Goal: Task Accomplishment & Management: Manage account settings

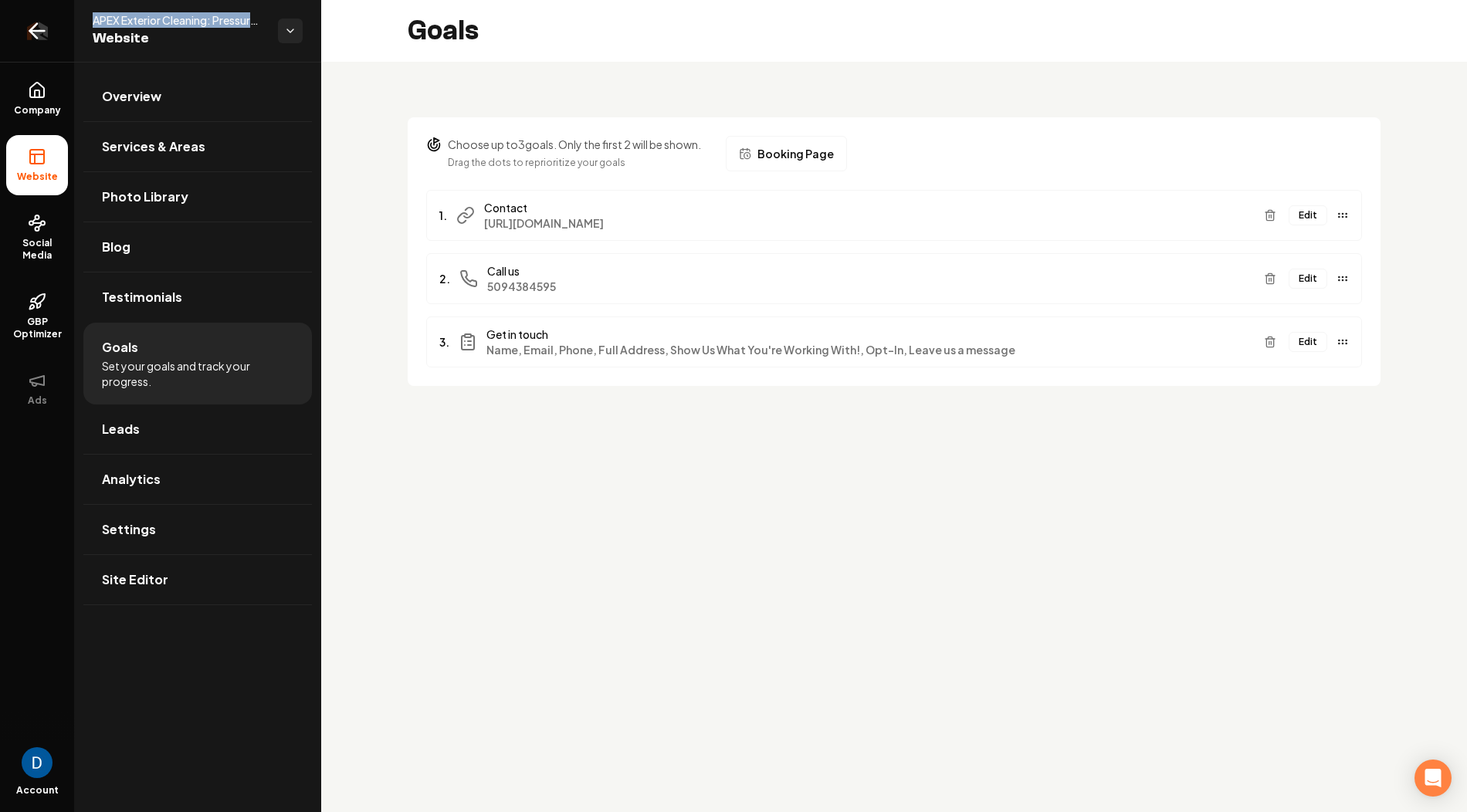
click at [46, 34] on icon "Return to dashboard" at bounding box center [37, 31] width 25 height 25
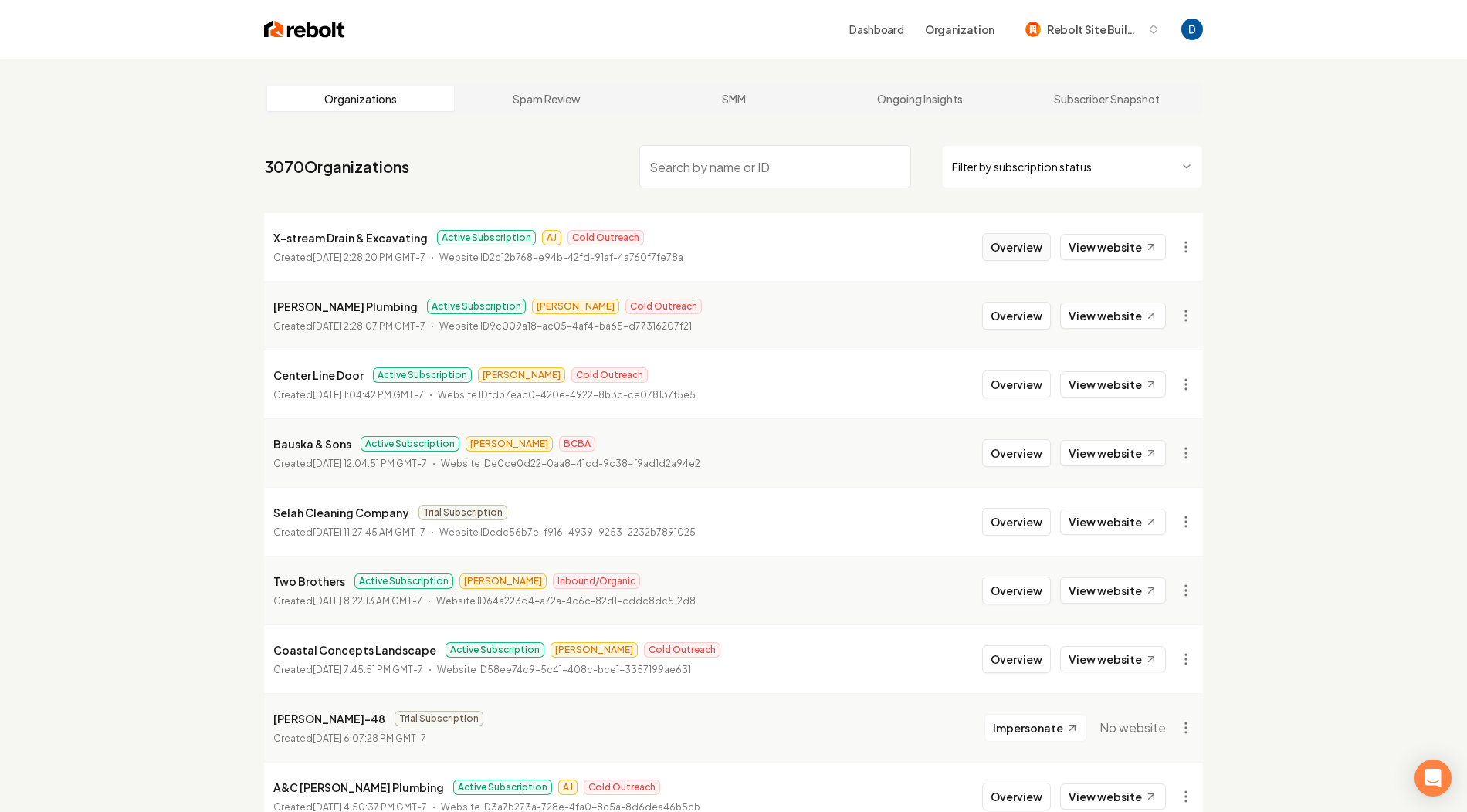
click at [1029, 250] on button "Overview" at bounding box center [1017, 247] width 69 height 28
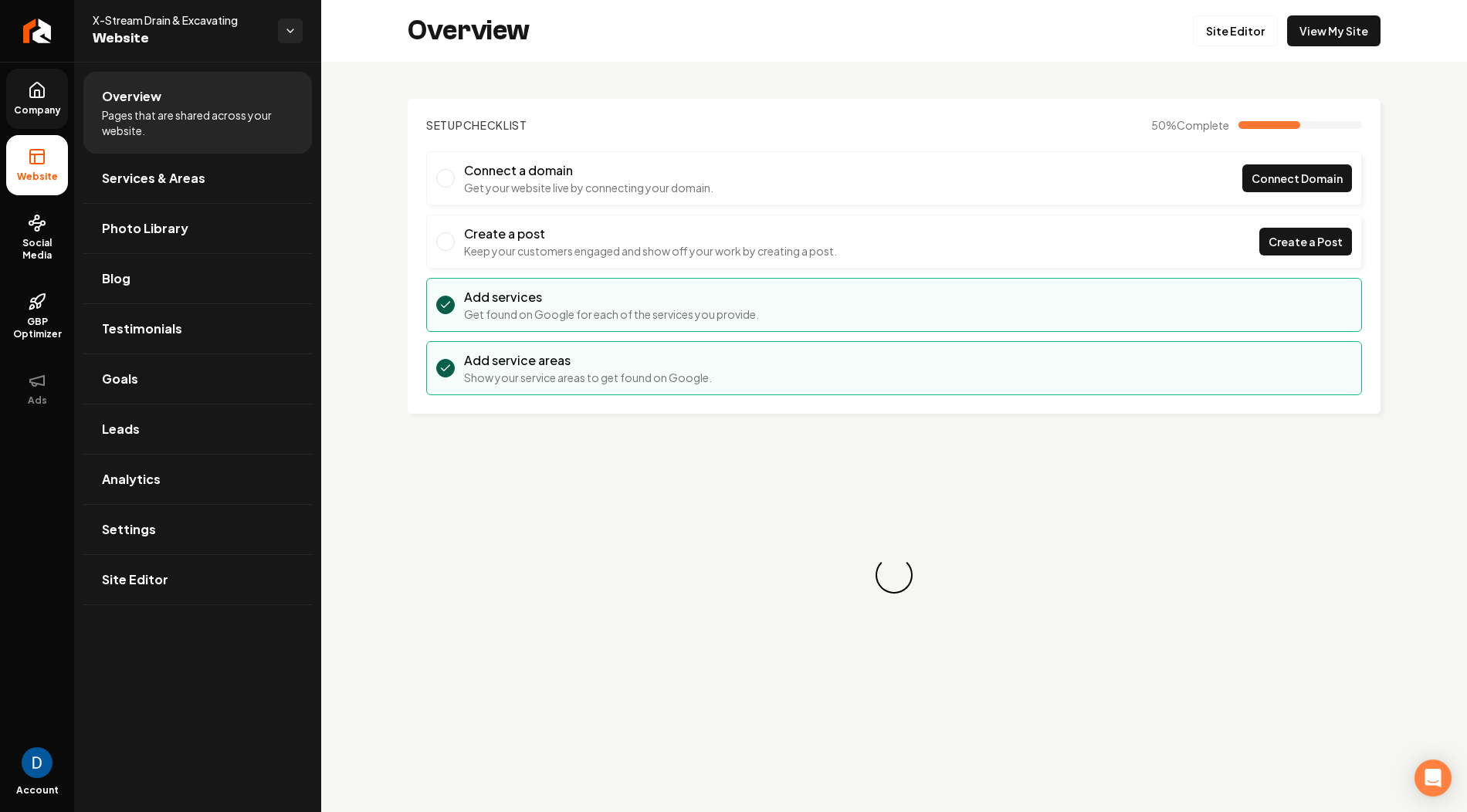
click at [51, 97] on link "Company" at bounding box center [37, 99] width 62 height 60
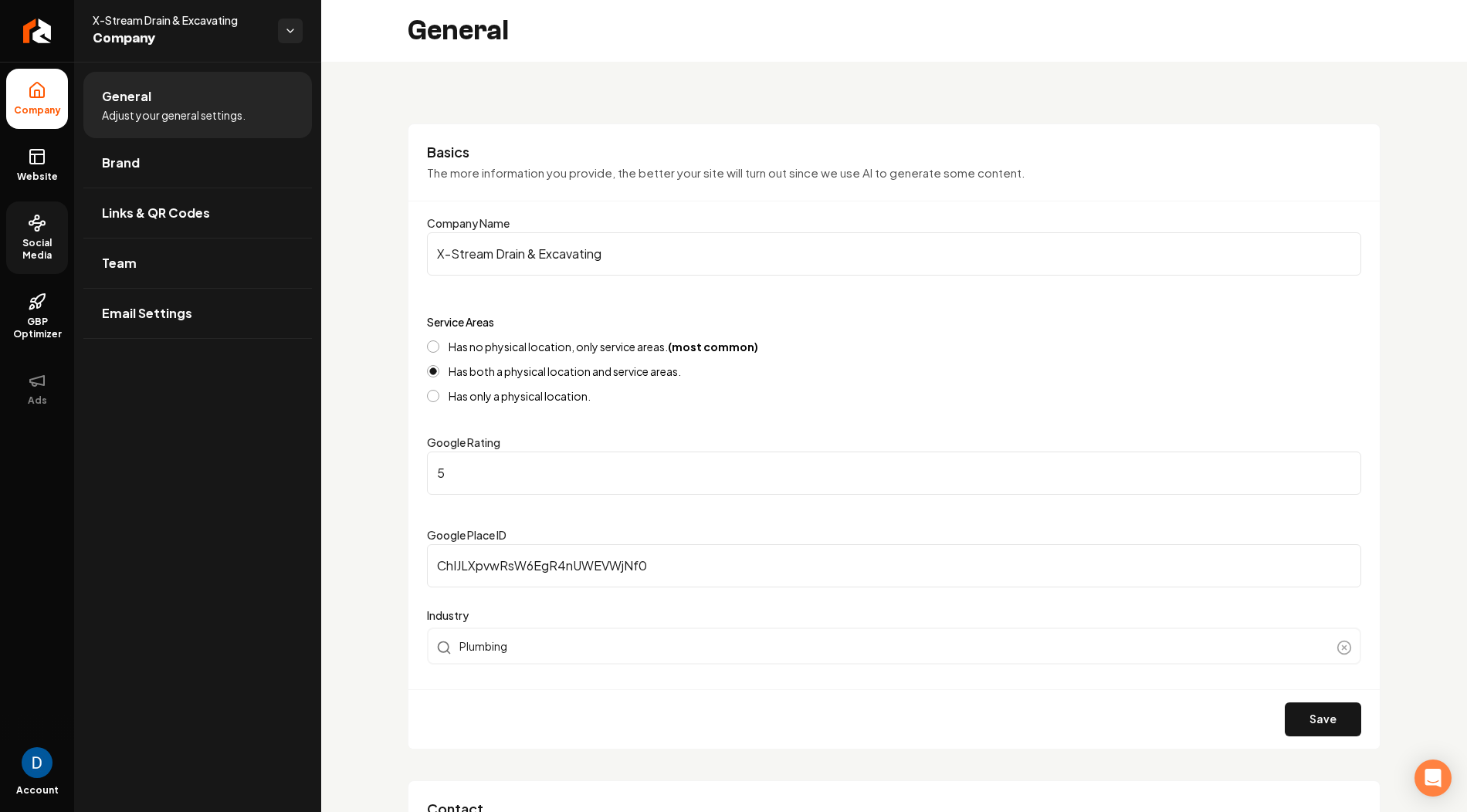
click at [50, 233] on link "Social Media" at bounding box center [37, 238] width 62 height 72
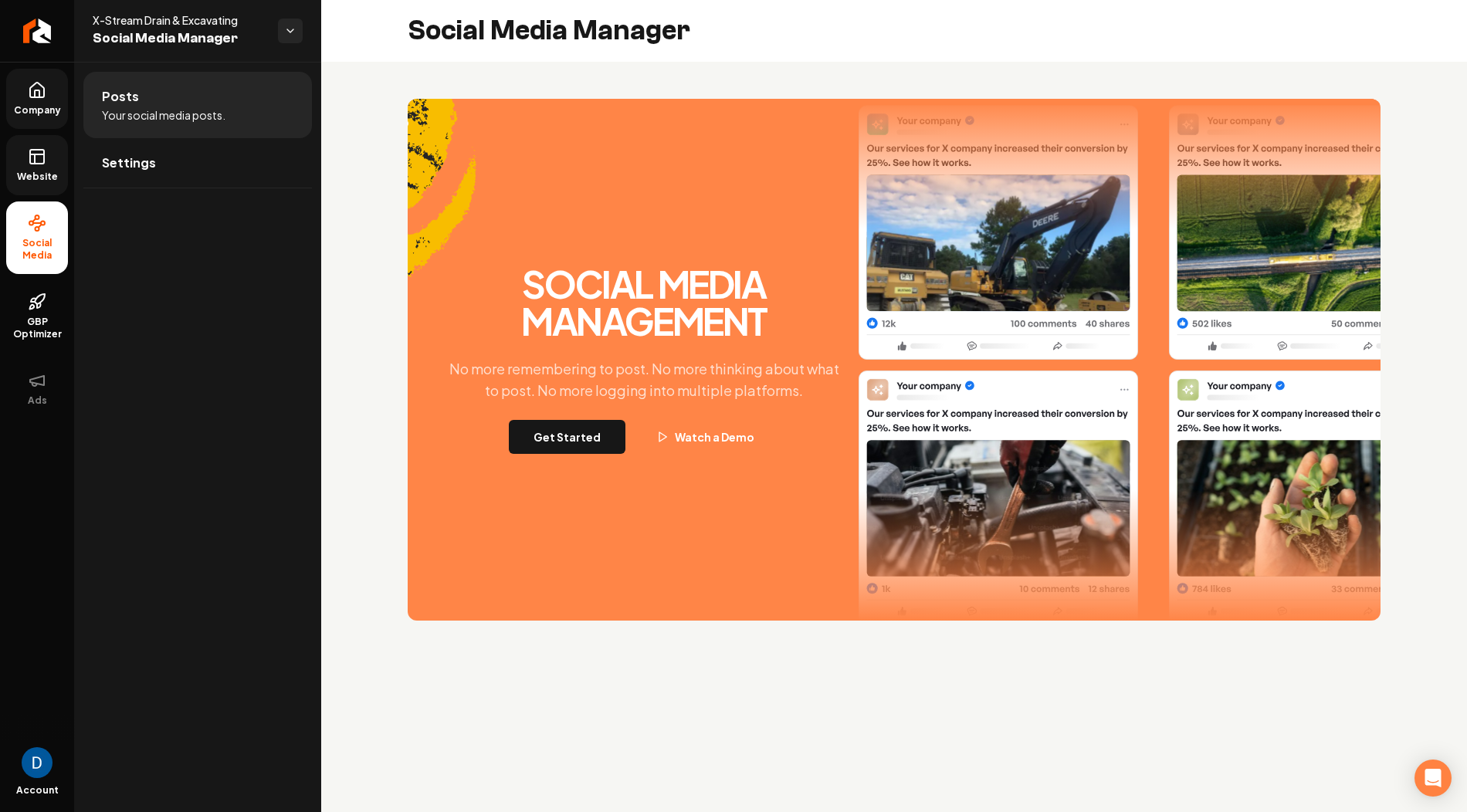
click at [31, 162] on rect at bounding box center [37, 157] width 14 height 14
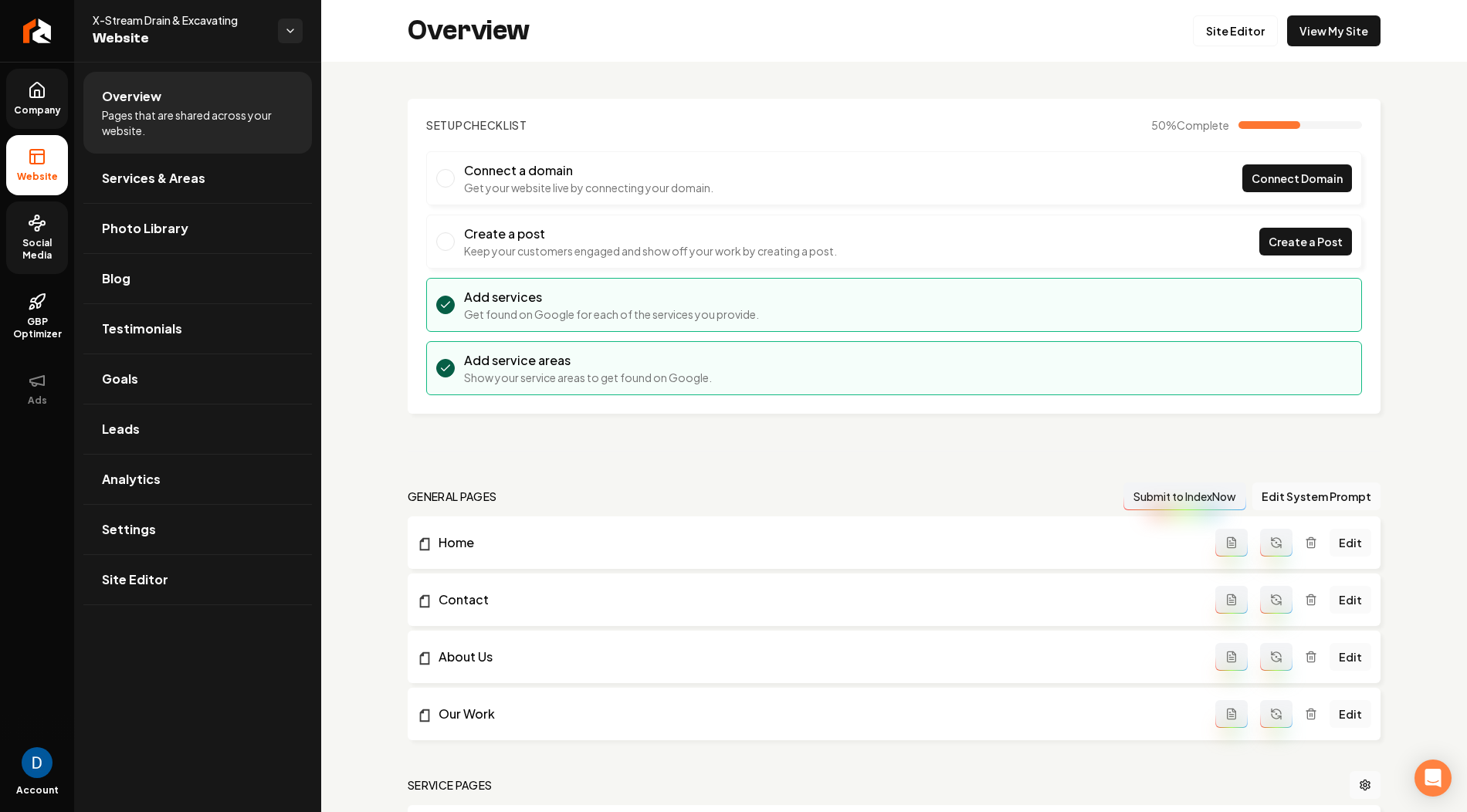
click at [26, 88] on link "Company" at bounding box center [37, 99] width 62 height 60
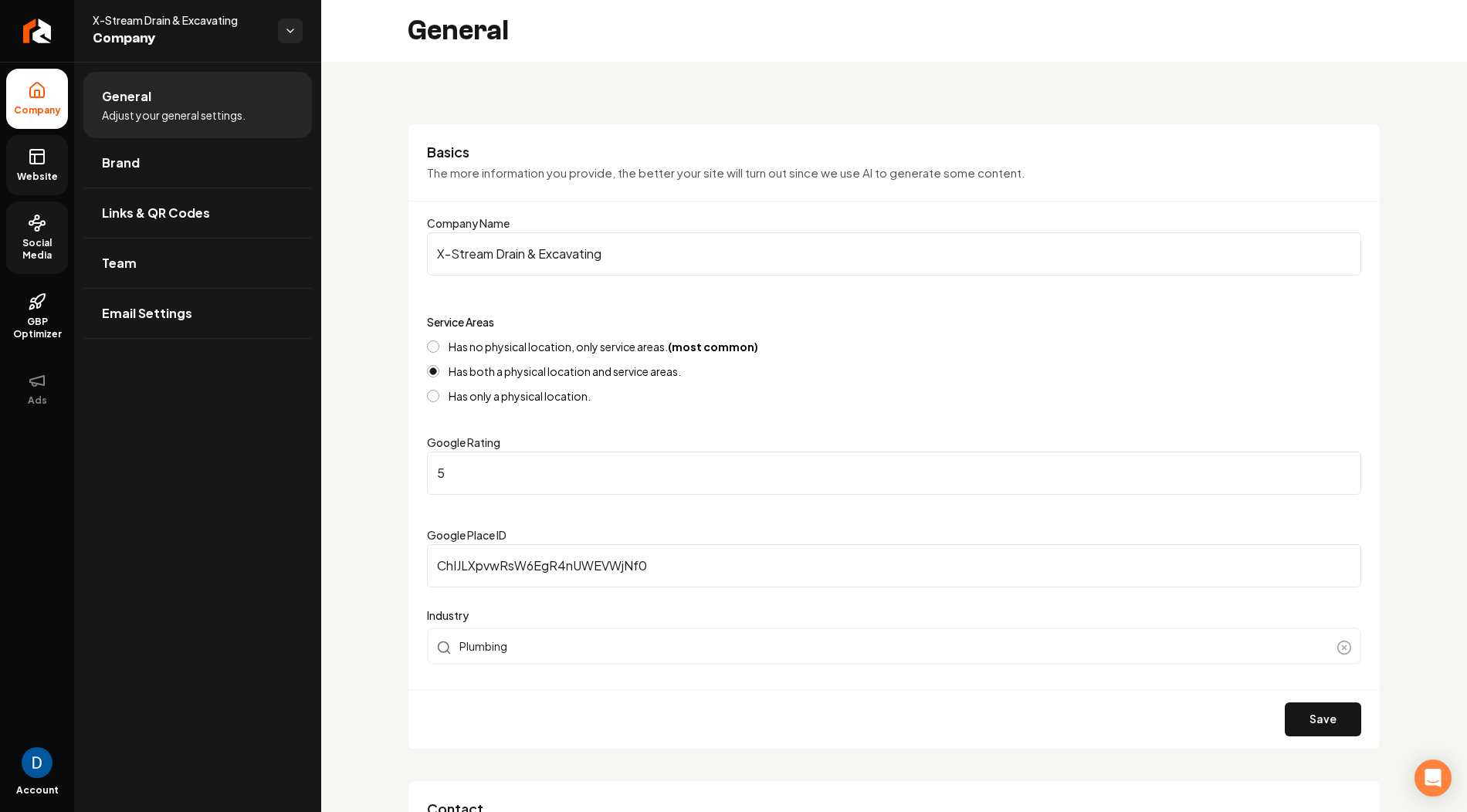
click at [51, 153] on link "Website" at bounding box center [37, 165] width 62 height 60
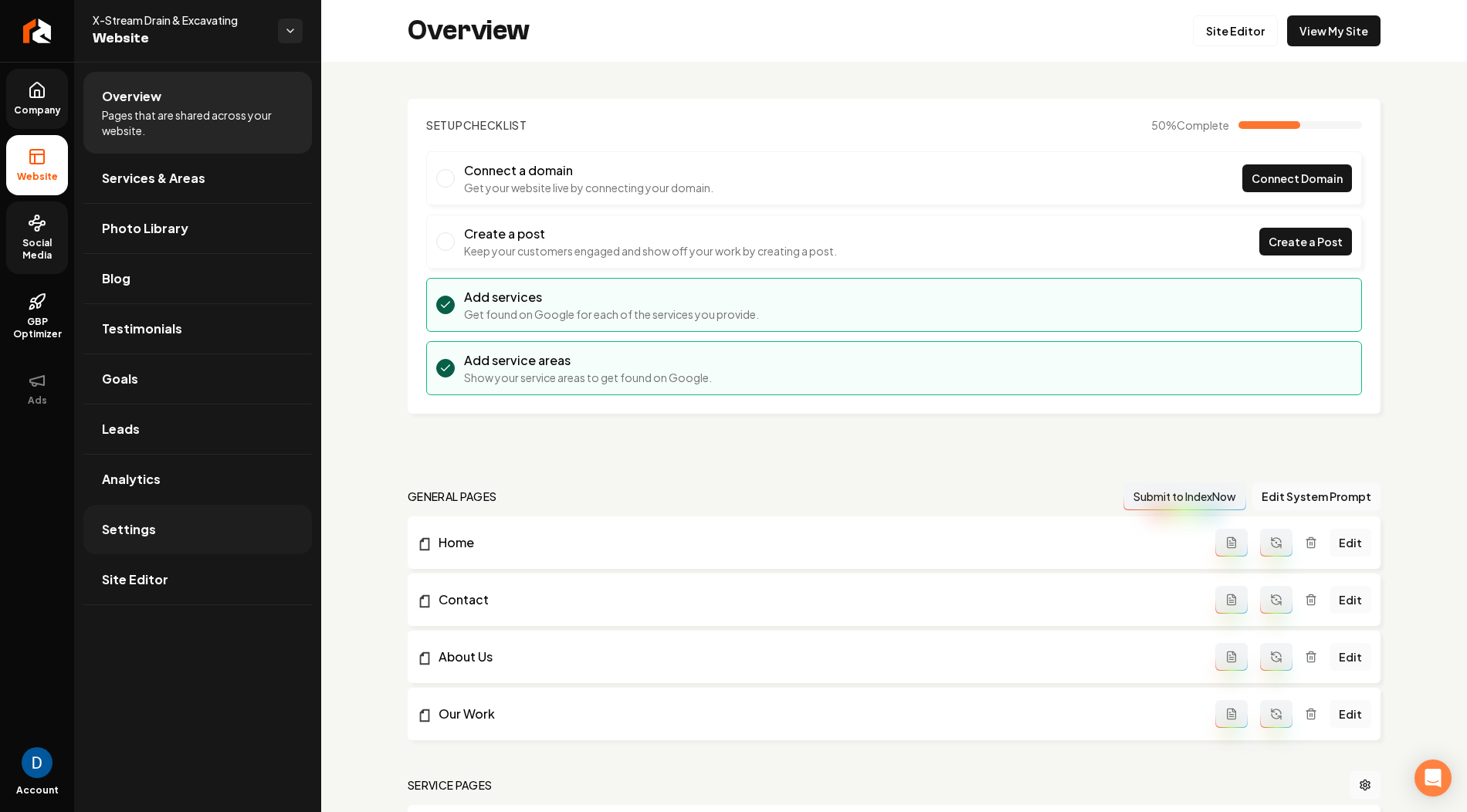
click at [161, 536] on link "Settings" at bounding box center [198, 530] width 228 height 49
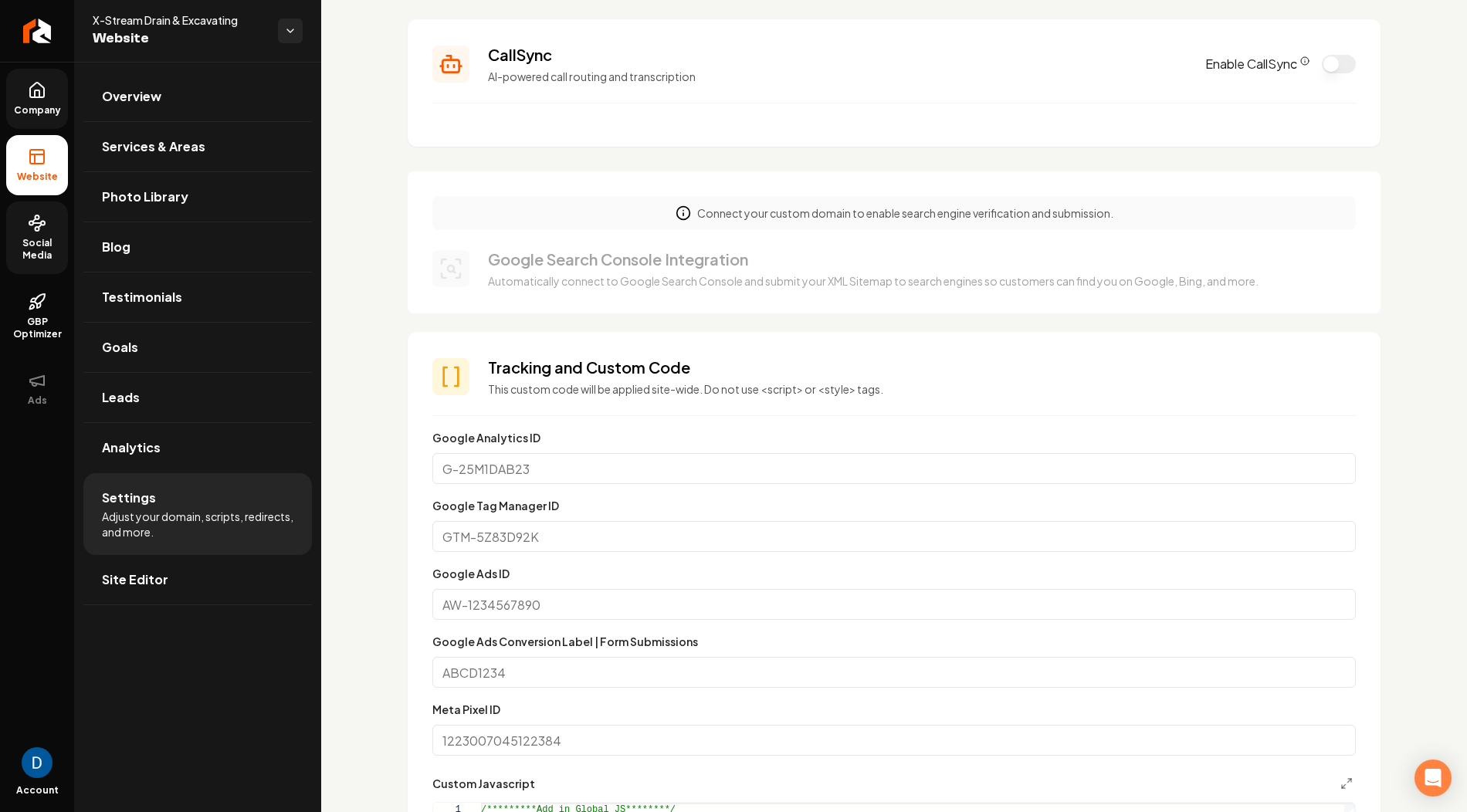
scroll to position [286, 0]
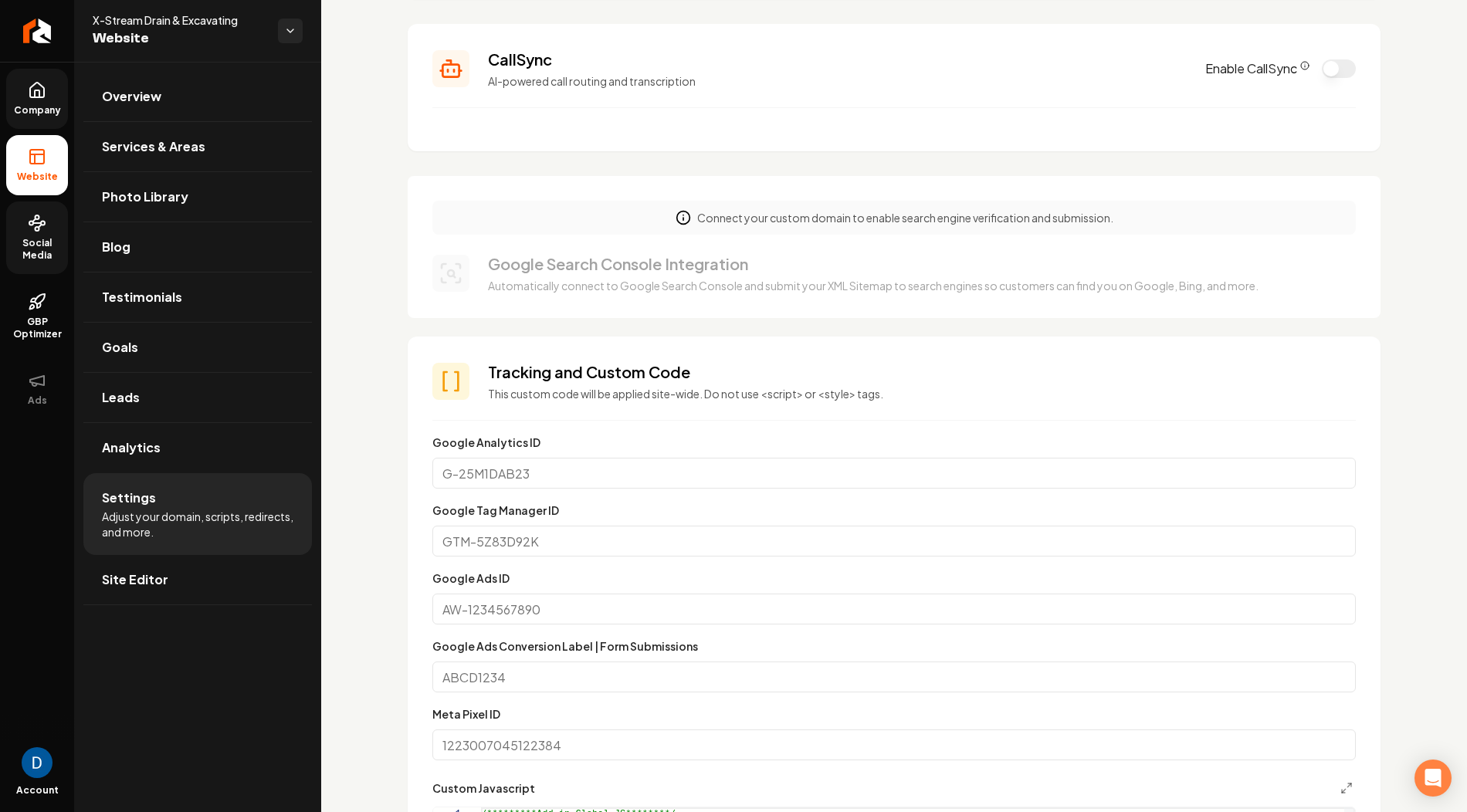
click at [30, 85] on icon at bounding box center [37, 90] width 19 height 19
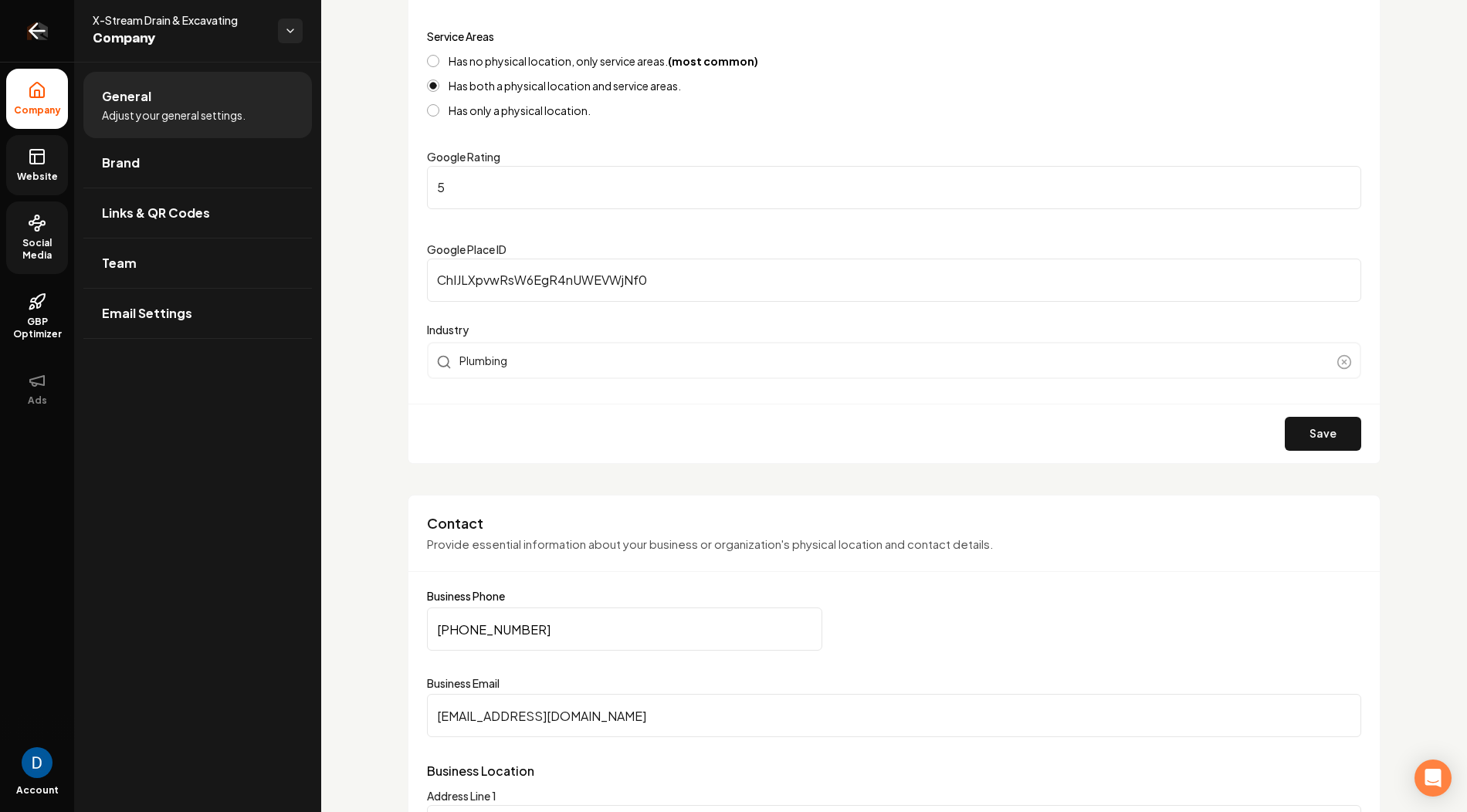
click at [34, 31] on icon "Return to dashboard" at bounding box center [37, 31] width 15 height 0
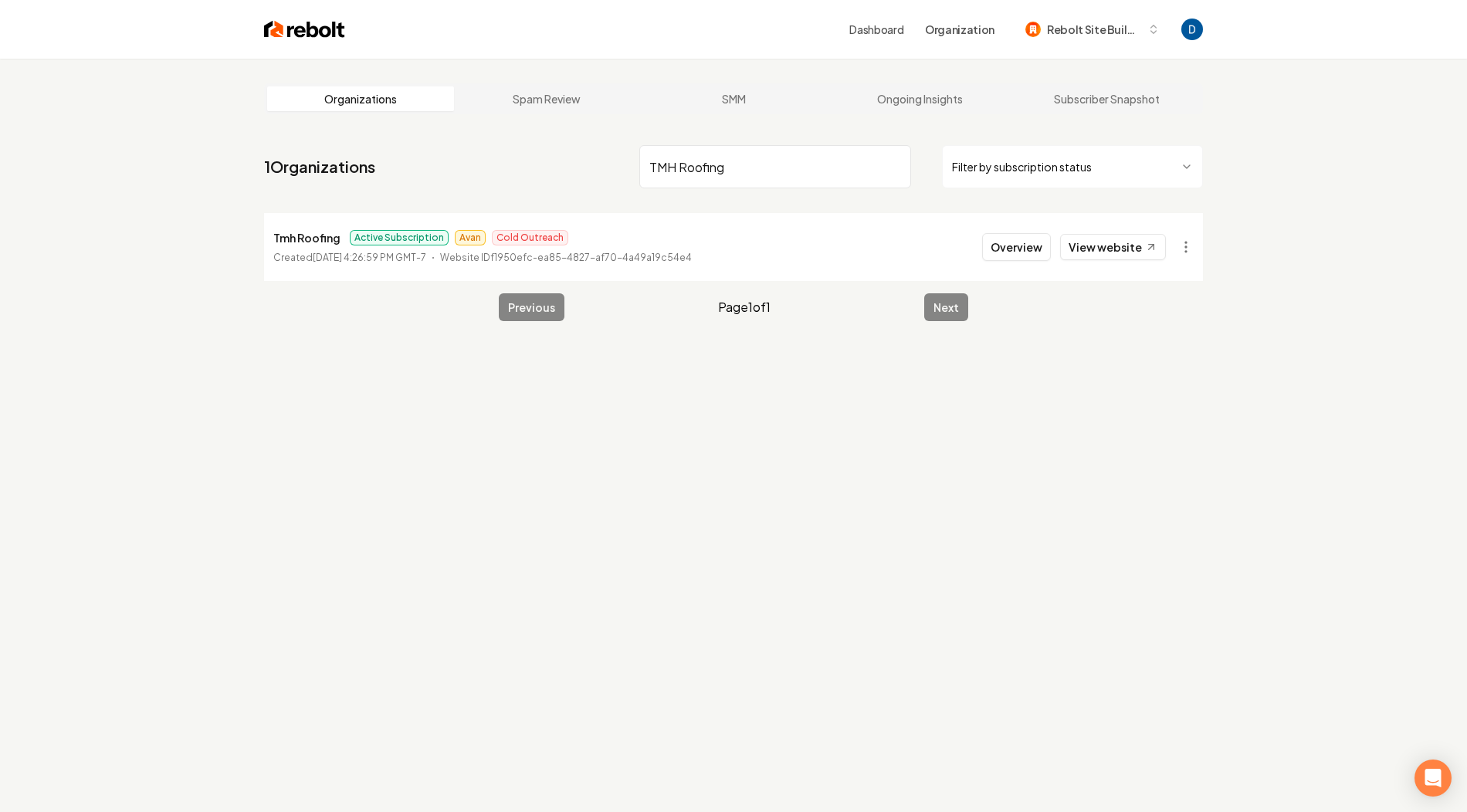
type input "TMH Roofing"
type input "State to State Property Roofing"
click at [1123, 252] on link "View website" at bounding box center [1113, 247] width 106 height 26
click at [1028, 232] on li "State to State Property Roofing Active Subscription James Roofle Created June 1…" at bounding box center [733, 247] width 939 height 68
click at [1024, 244] on button "Overview" at bounding box center [1017, 247] width 69 height 28
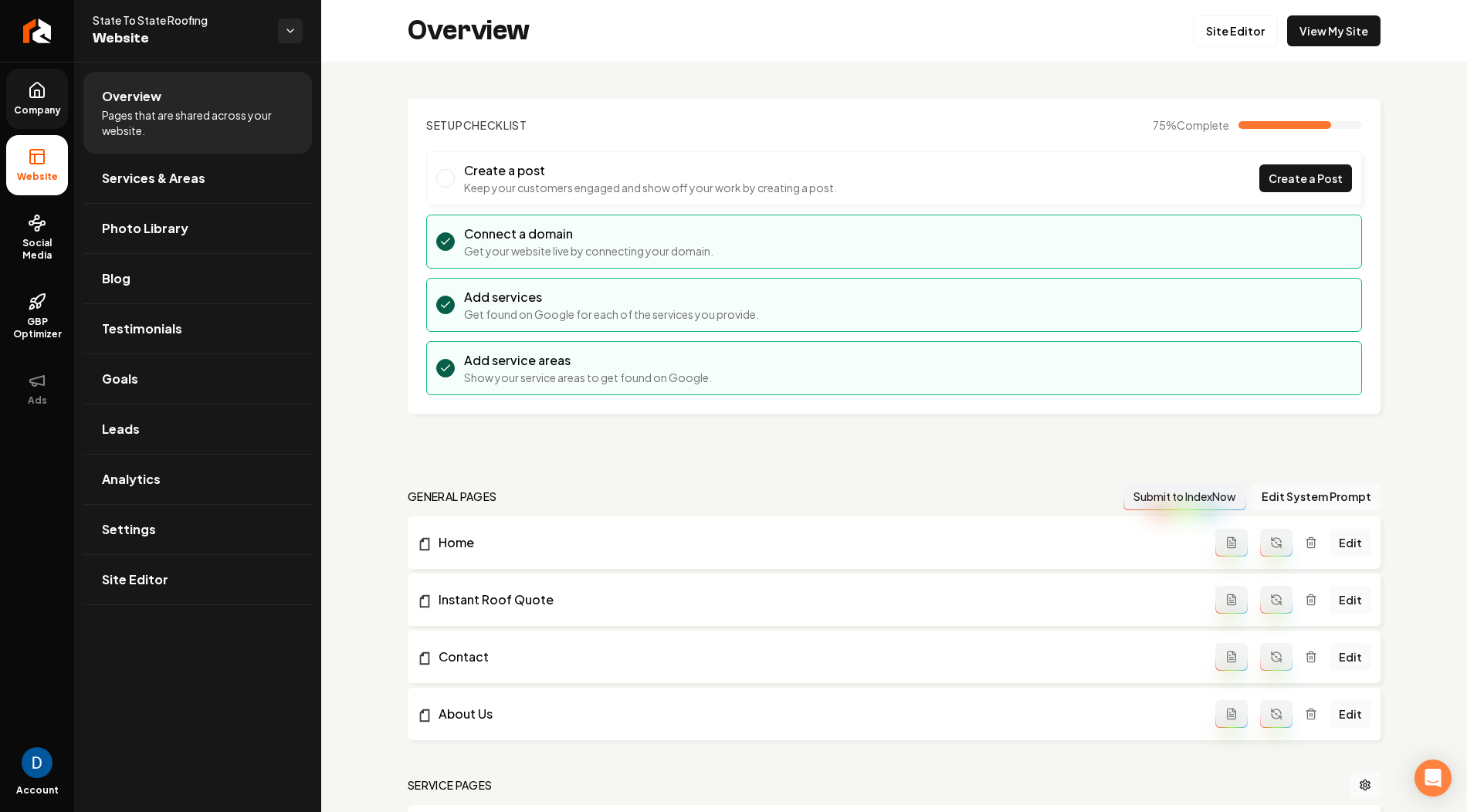
click at [34, 86] on icon at bounding box center [37, 90] width 19 height 19
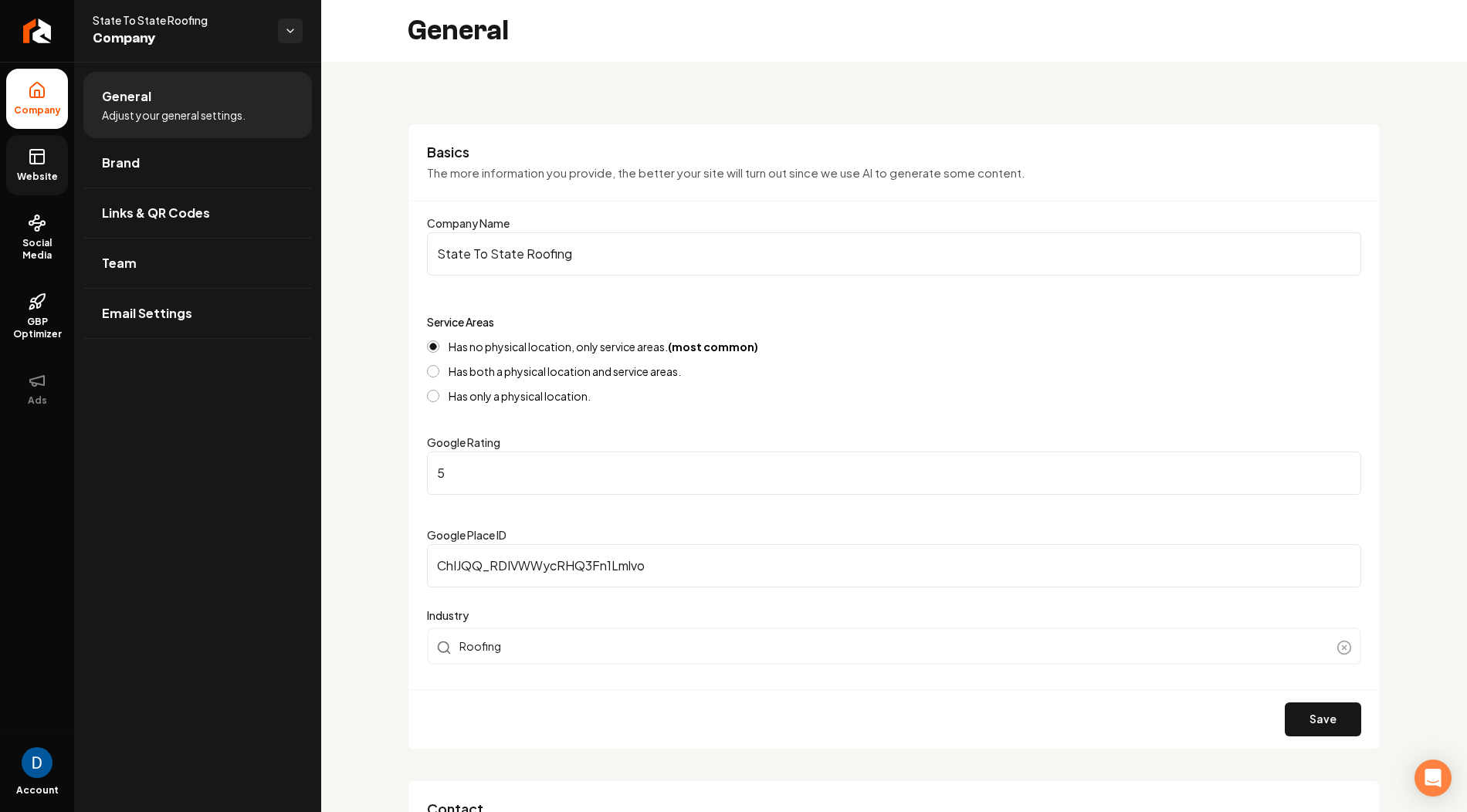
click at [56, 164] on link "Website" at bounding box center [37, 165] width 62 height 60
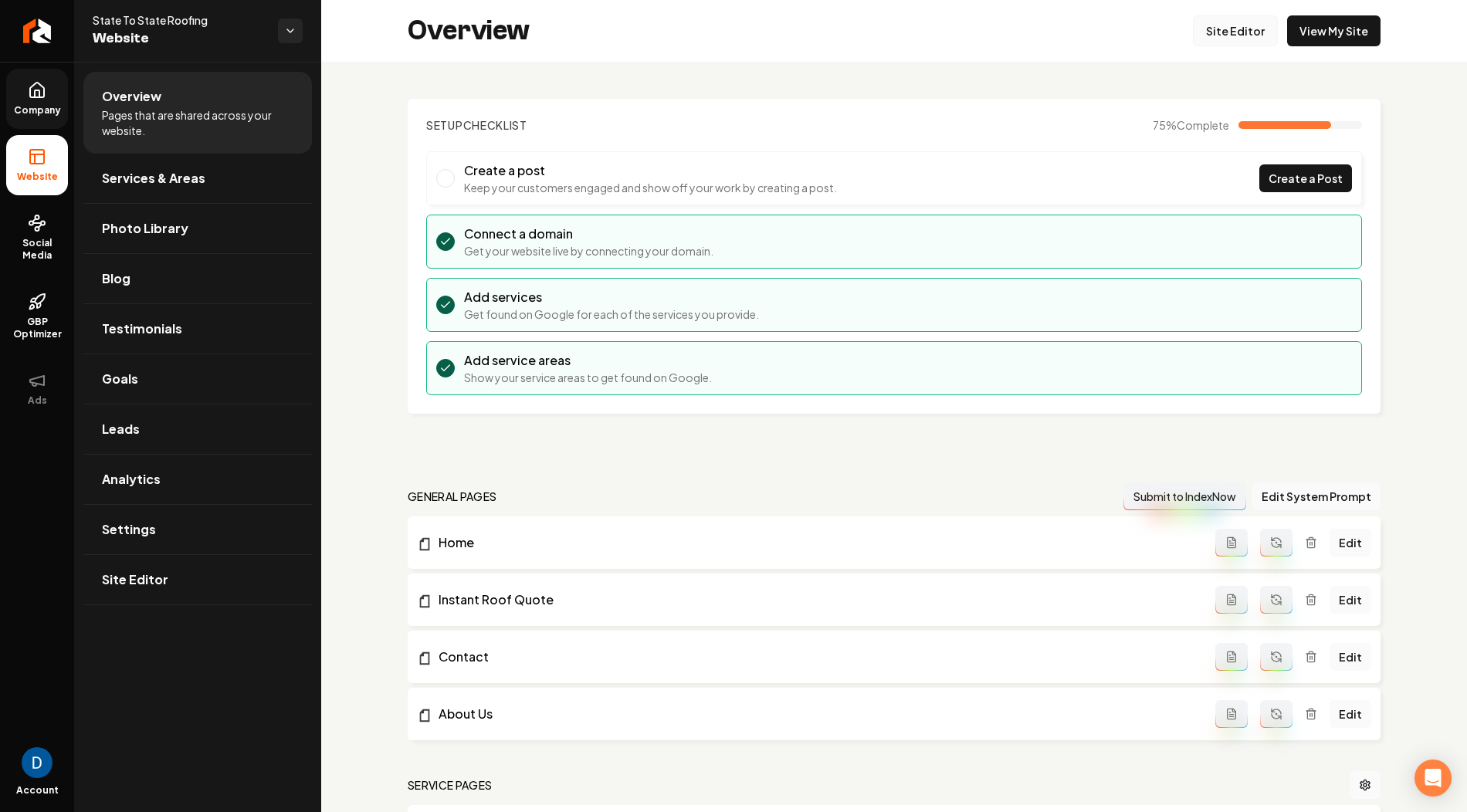
click at [1256, 29] on link "Site Editor" at bounding box center [1236, 31] width 85 height 31
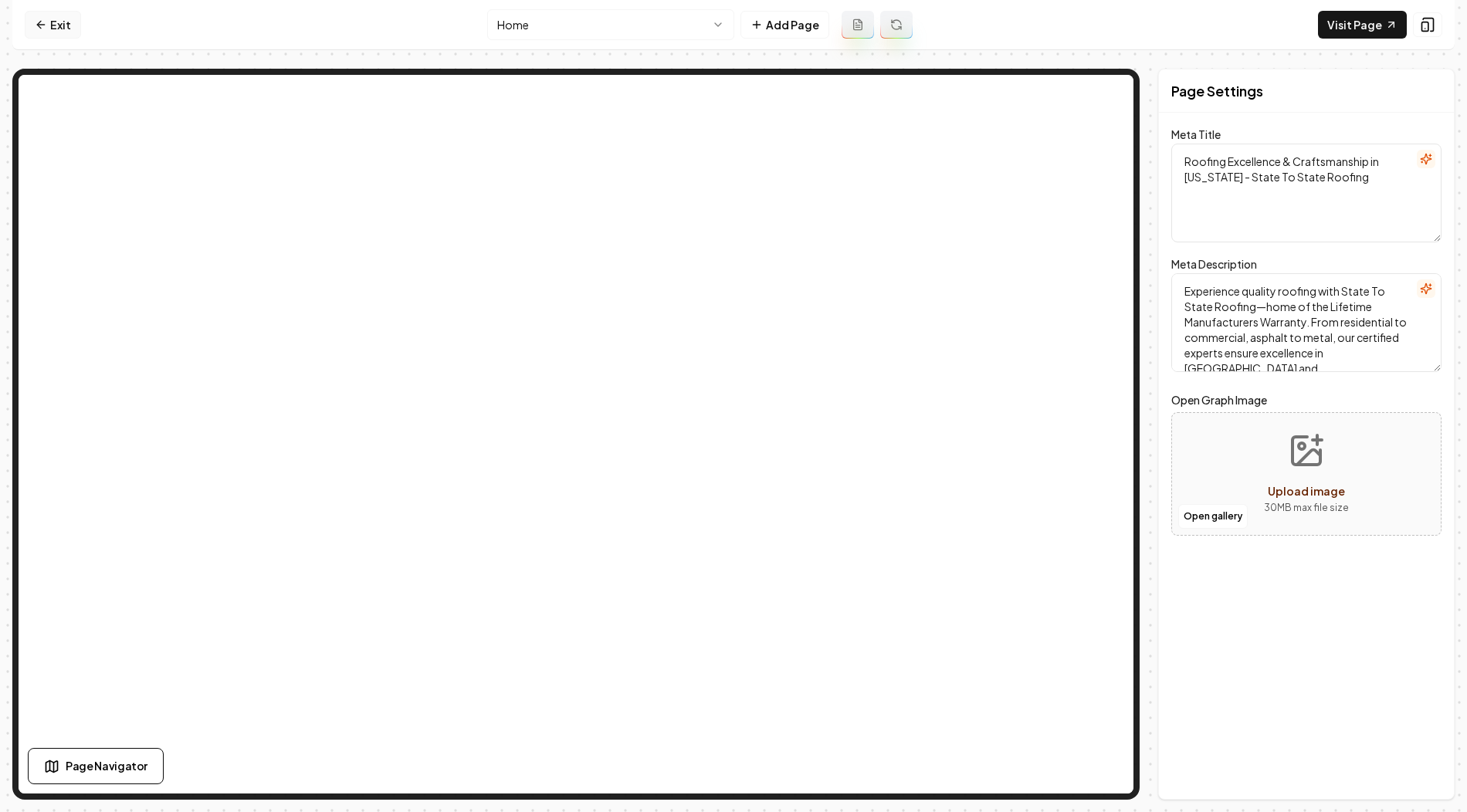
click at [52, 25] on link "Exit" at bounding box center [53, 25] width 56 height 28
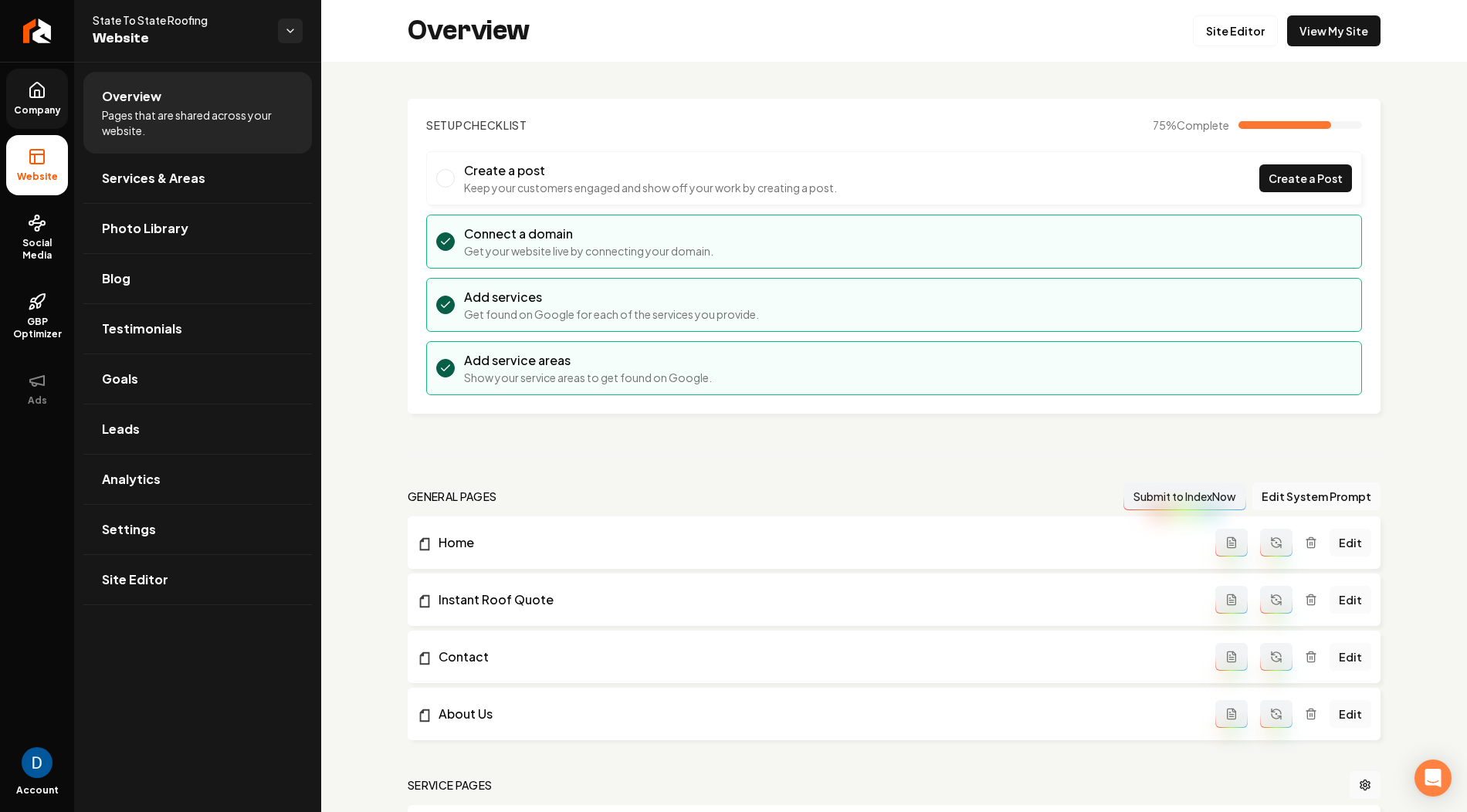
click at [49, 113] on span "Company" at bounding box center [37, 110] width 59 height 12
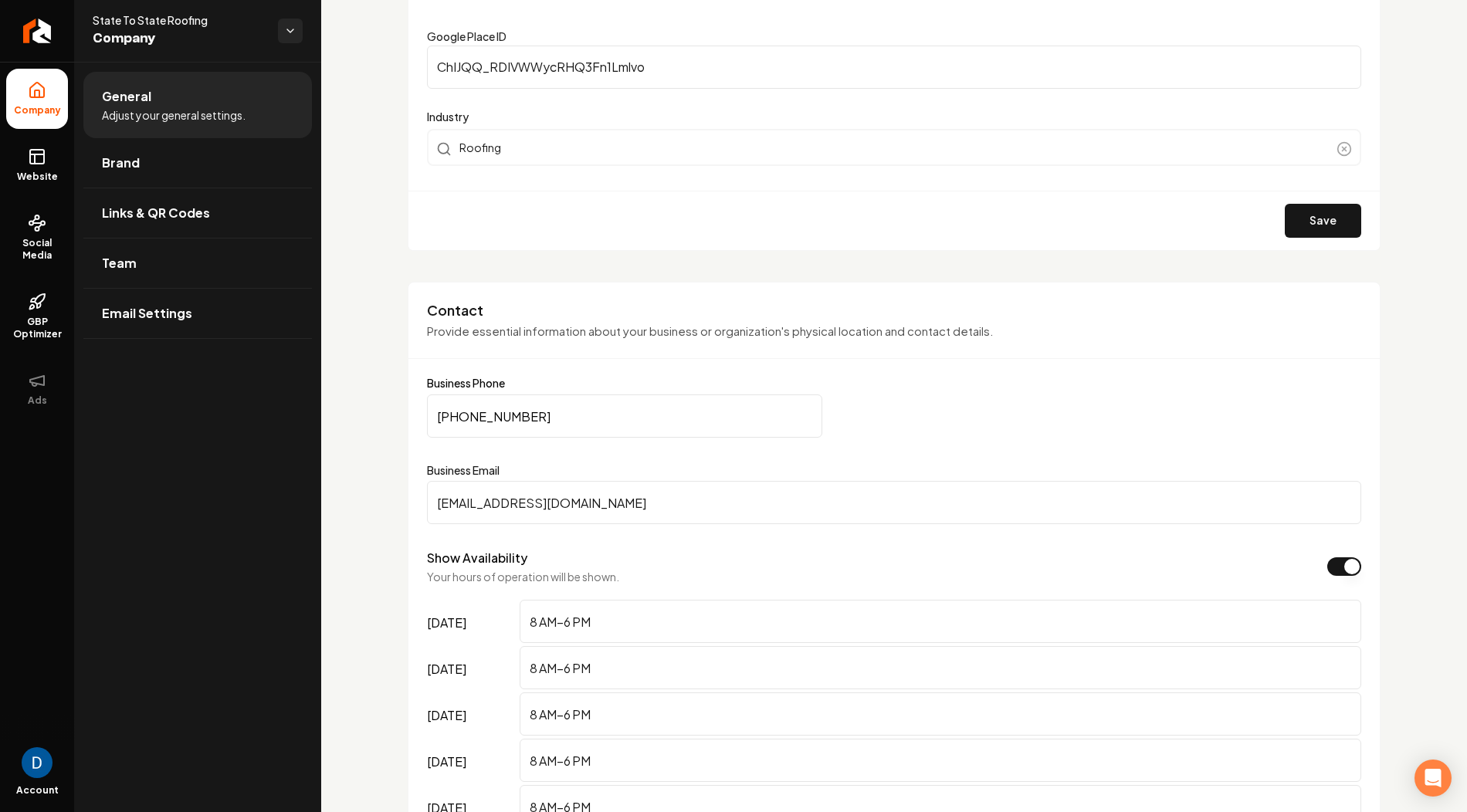
scroll to position [504, 0]
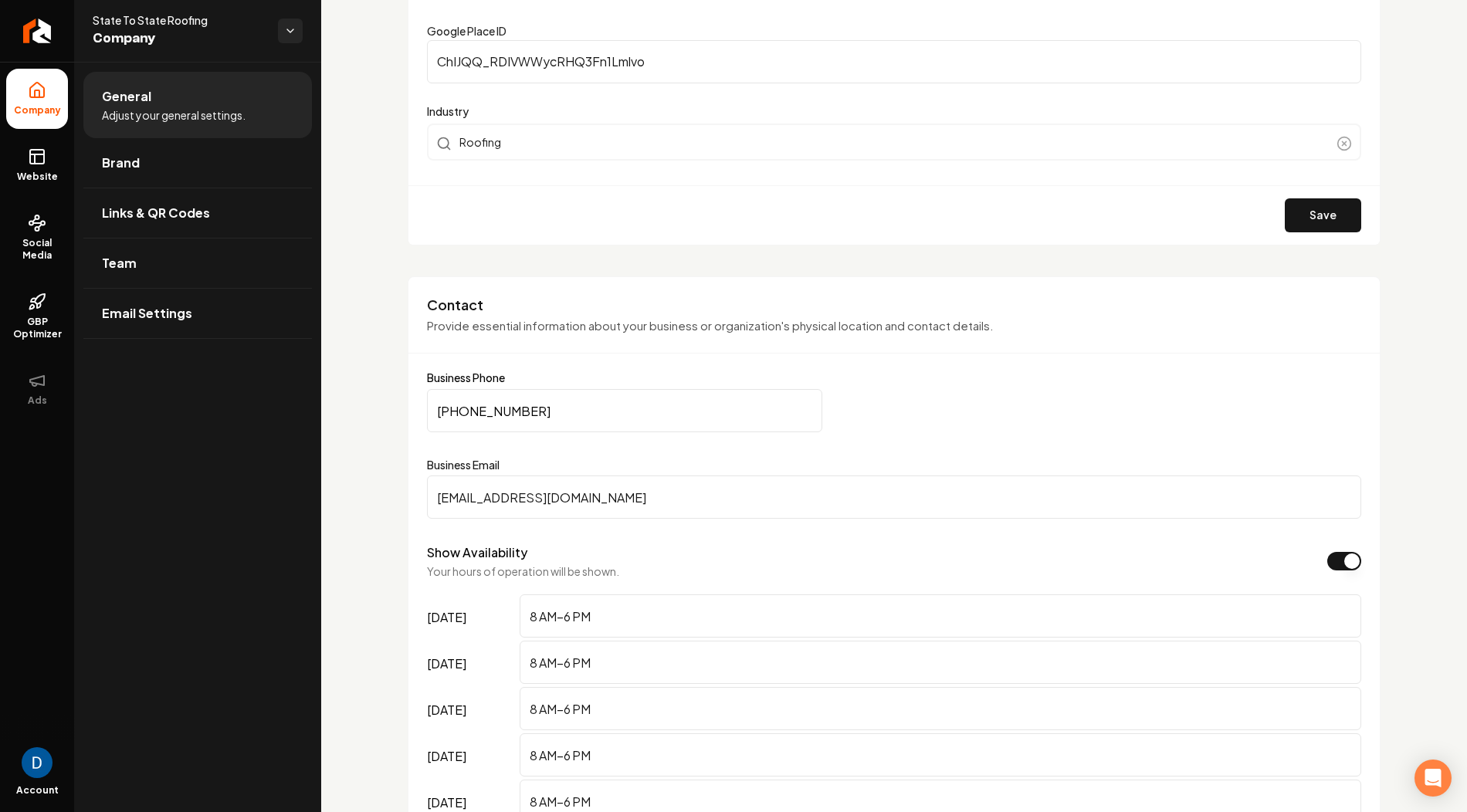
click at [501, 411] on input "(205) 377-7663" at bounding box center [625, 410] width 395 height 43
click at [47, 160] on link "Website" at bounding box center [37, 165] width 62 height 60
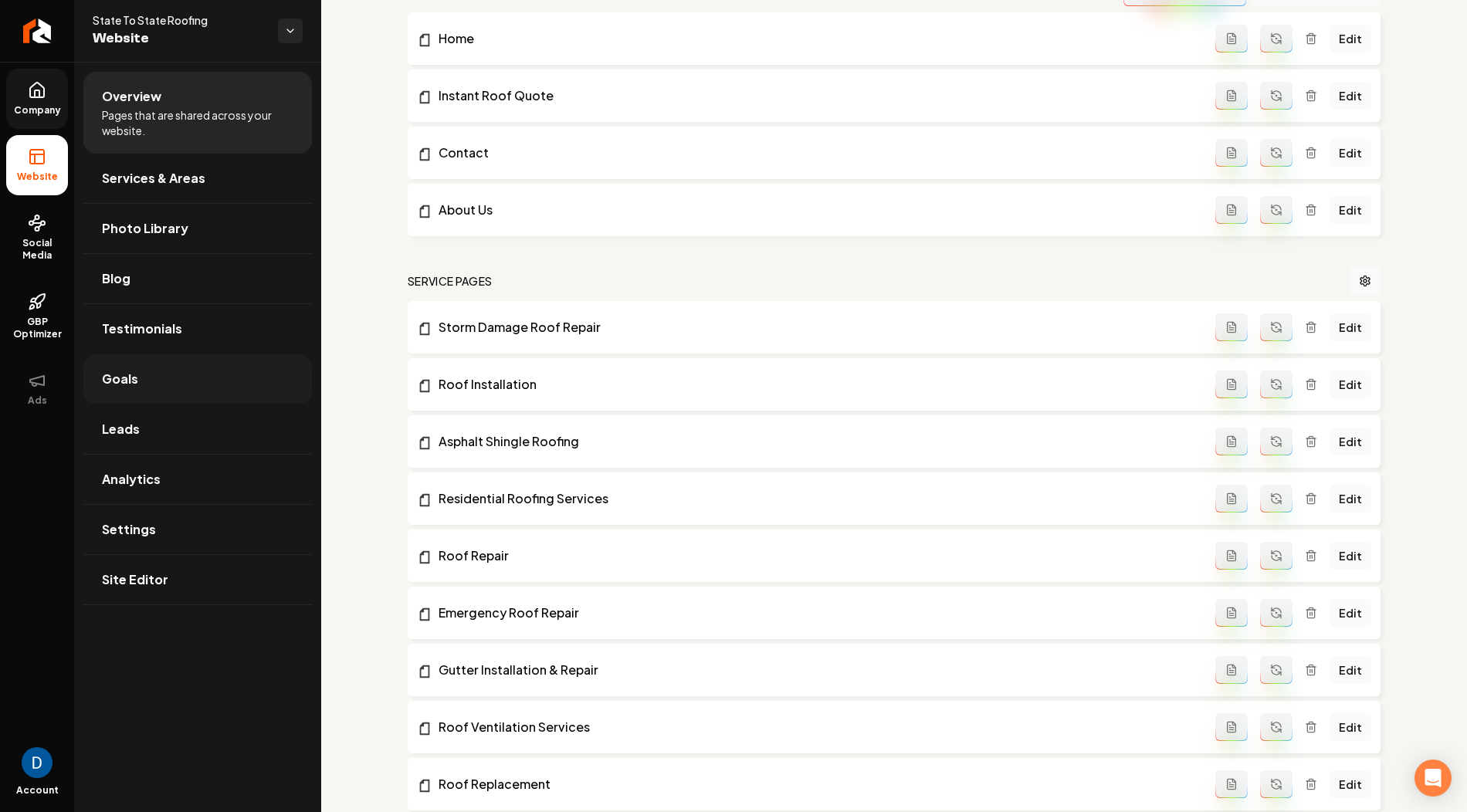
click at [191, 376] on link "Goals" at bounding box center [198, 379] width 228 height 49
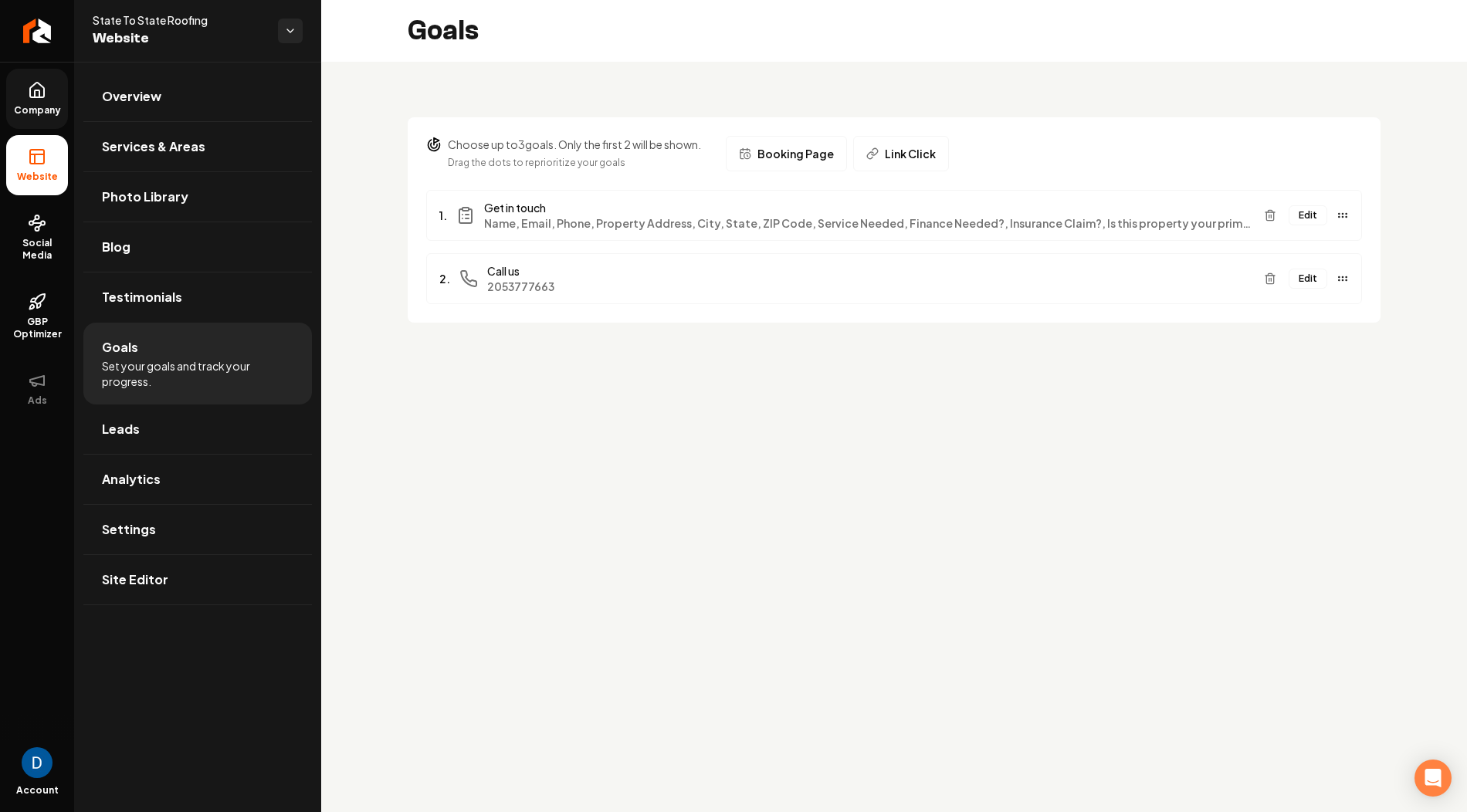
click at [1309, 279] on button "Edit" at bounding box center [1308, 279] width 39 height 20
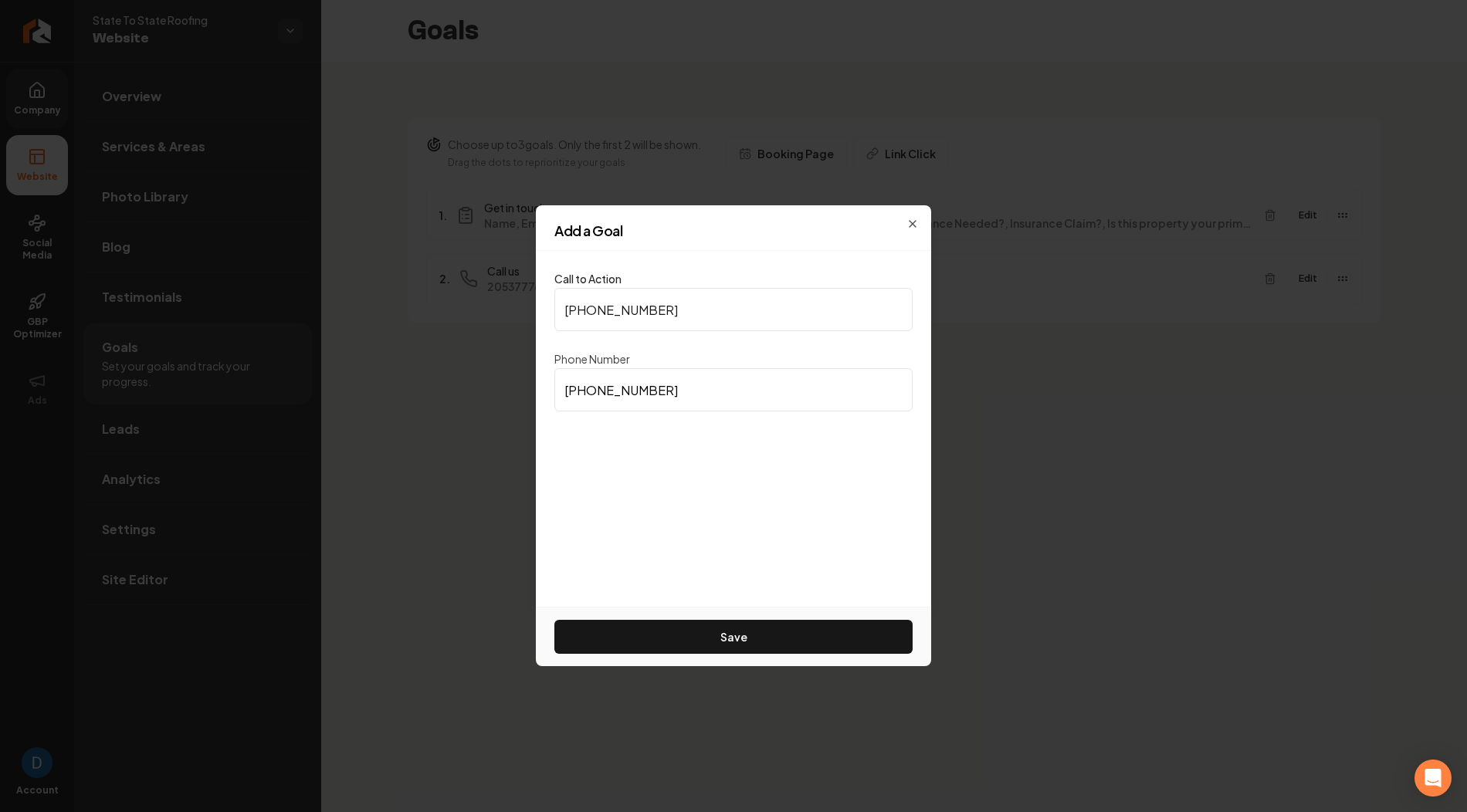
click at [566, 312] on input "(205) 377-7663" at bounding box center [734, 309] width 358 height 43
type input "(205) 377-7663"
click at [701, 648] on button "Save" at bounding box center [734, 637] width 358 height 34
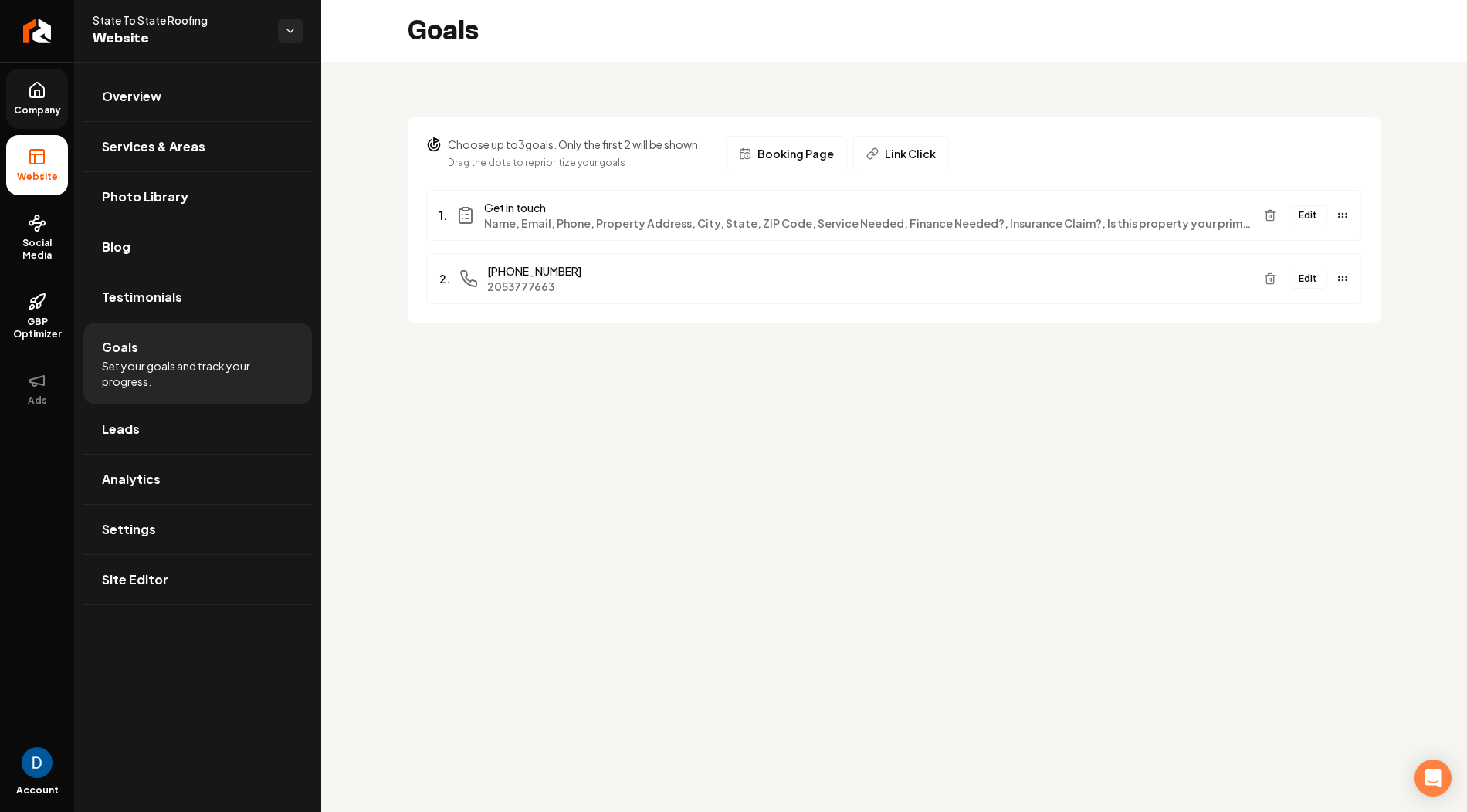
click at [146, 20] on span "State To State Roofing" at bounding box center [179, 20] width 173 height 16
copy span "State To State Roofing"
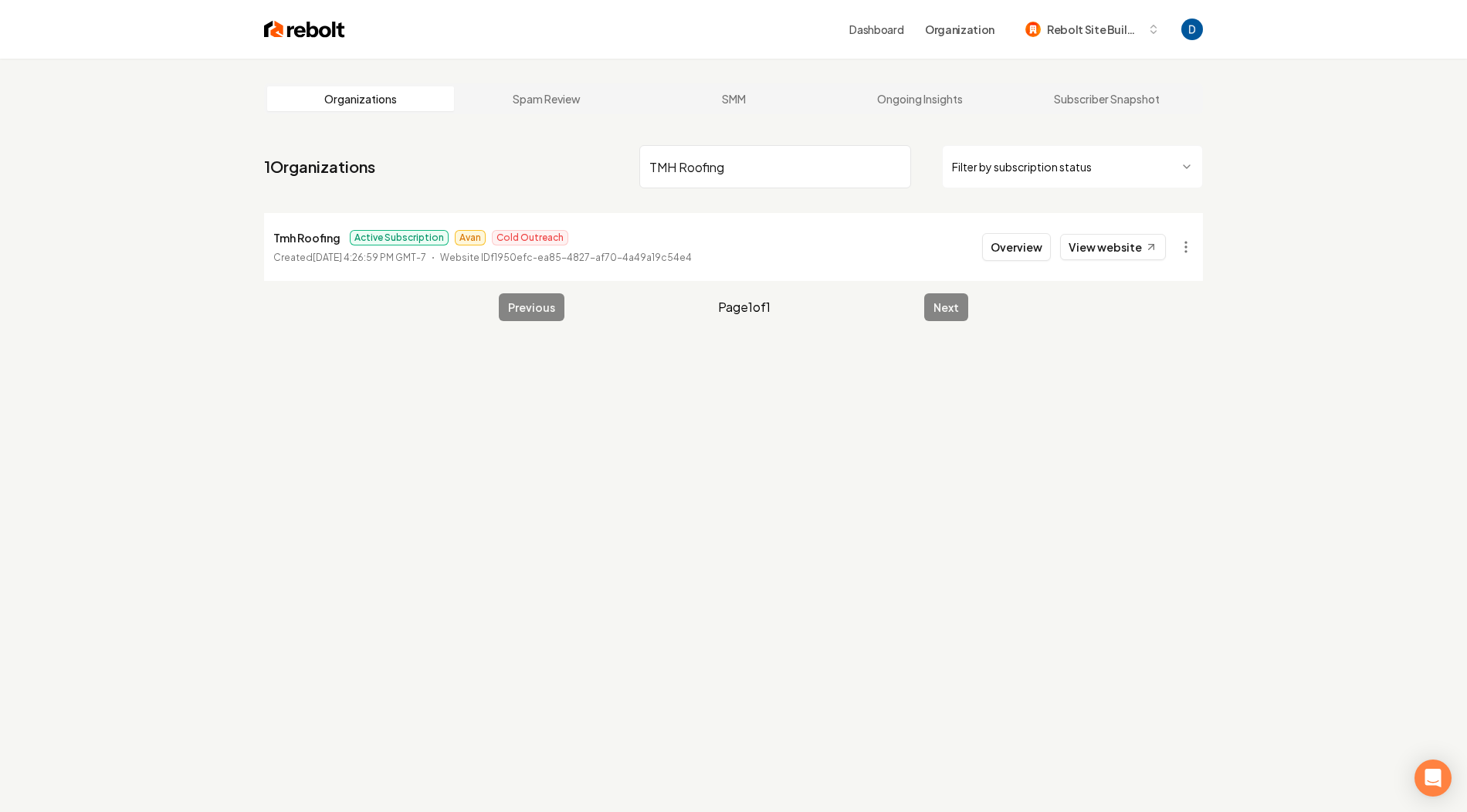
click at [752, 164] on input "TMH Roofing" at bounding box center [775, 167] width 272 height 43
click at [667, 180] on input "State to State Property Roofing" at bounding box center [775, 167] width 272 height 43
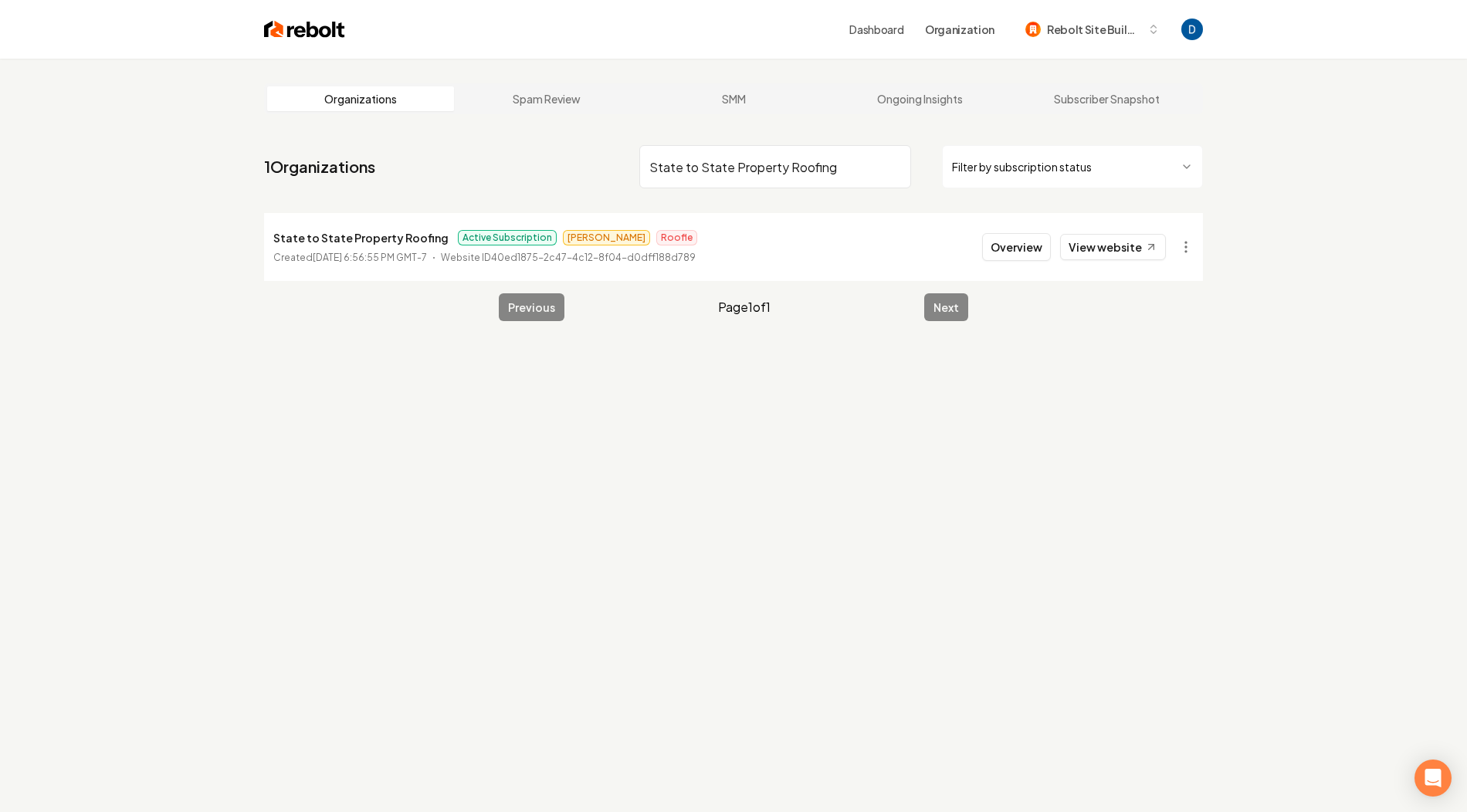
click at [667, 180] on input "State to State Property Roofing" at bounding box center [775, 167] width 272 height 43
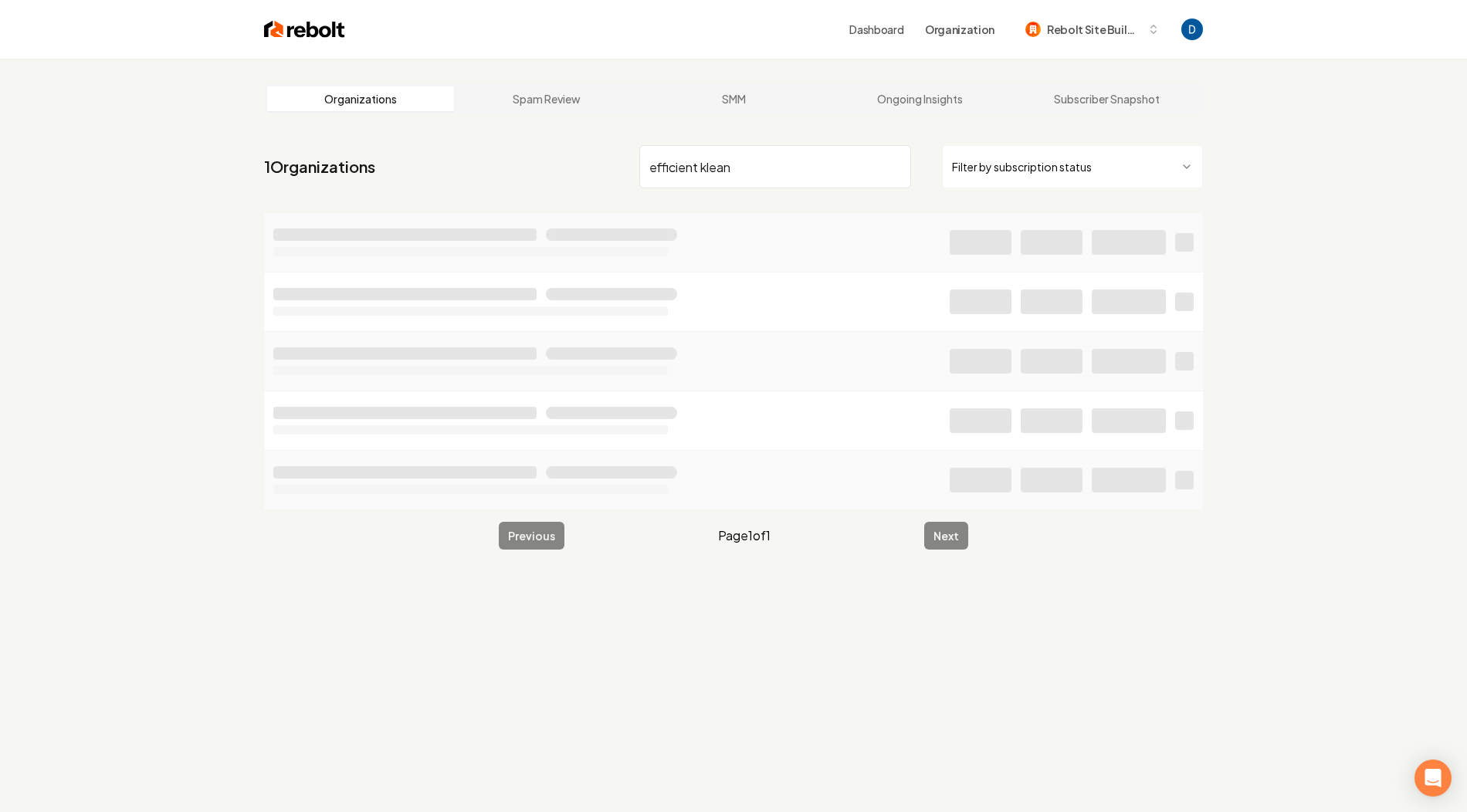
type input "efficient klean"
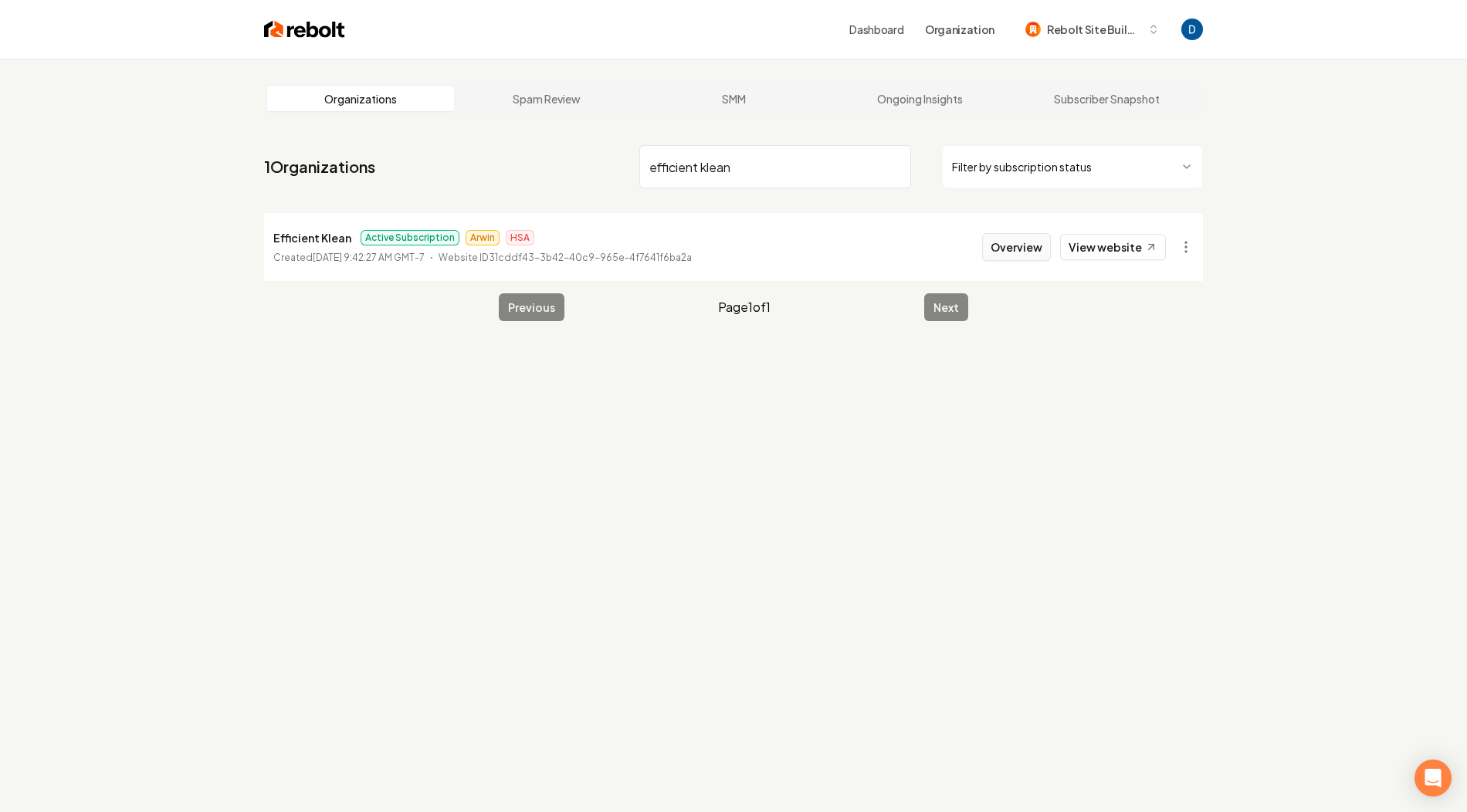
click at [1016, 250] on button "Overview" at bounding box center [1017, 247] width 69 height 28
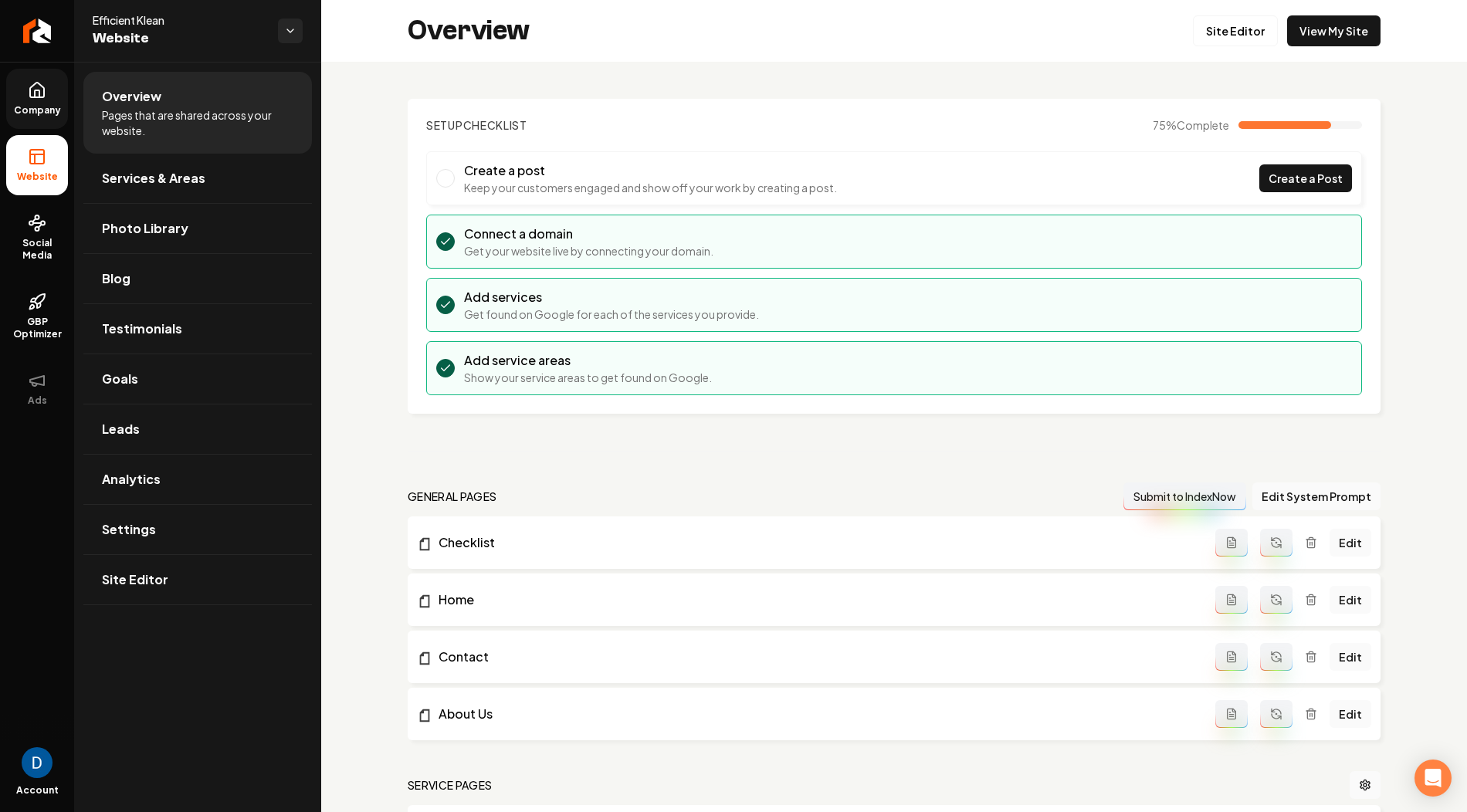
click at [41, 108] on span "Company" at bounding box center [37, 110] width 59 height 12
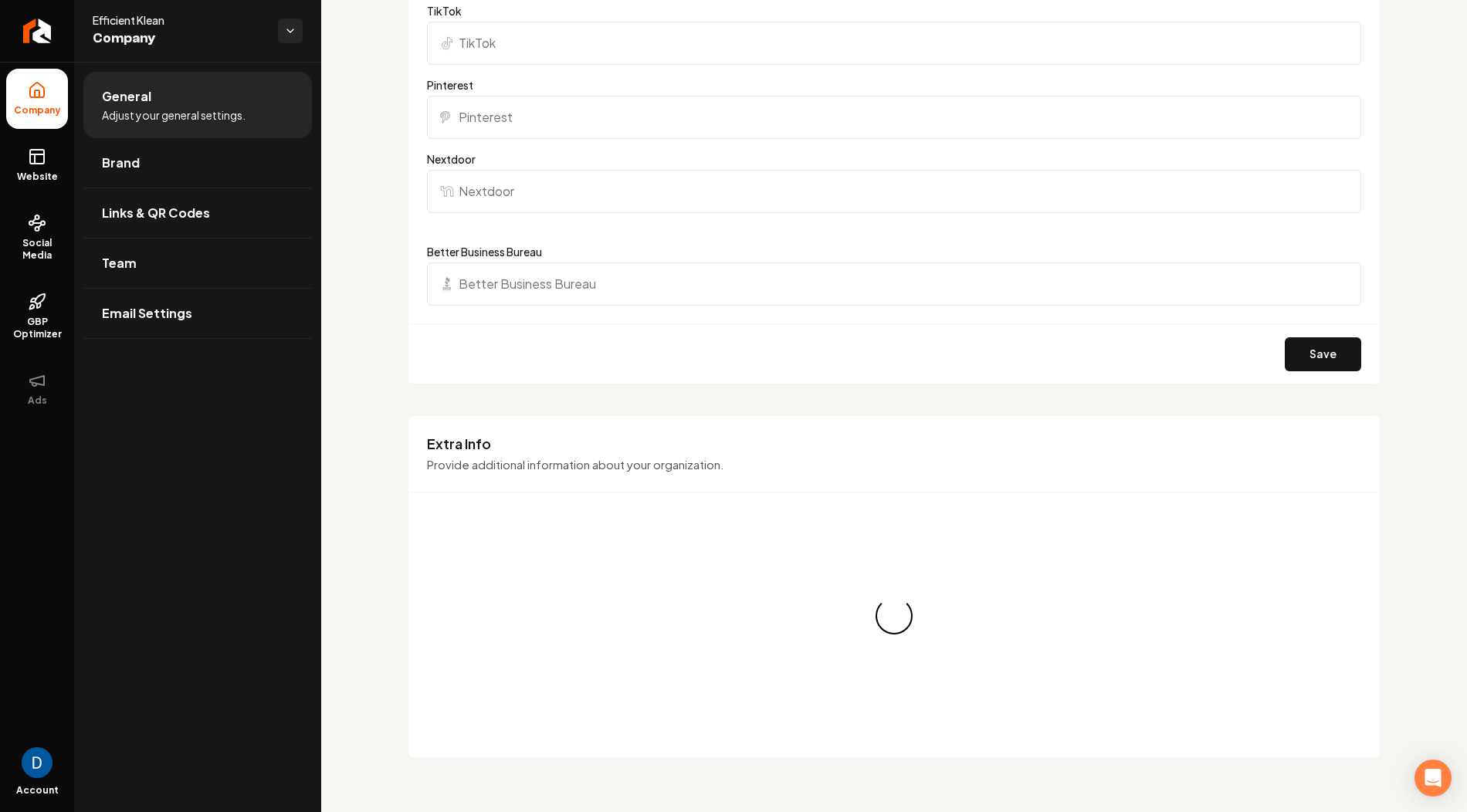
scroll to position [1708, 0]
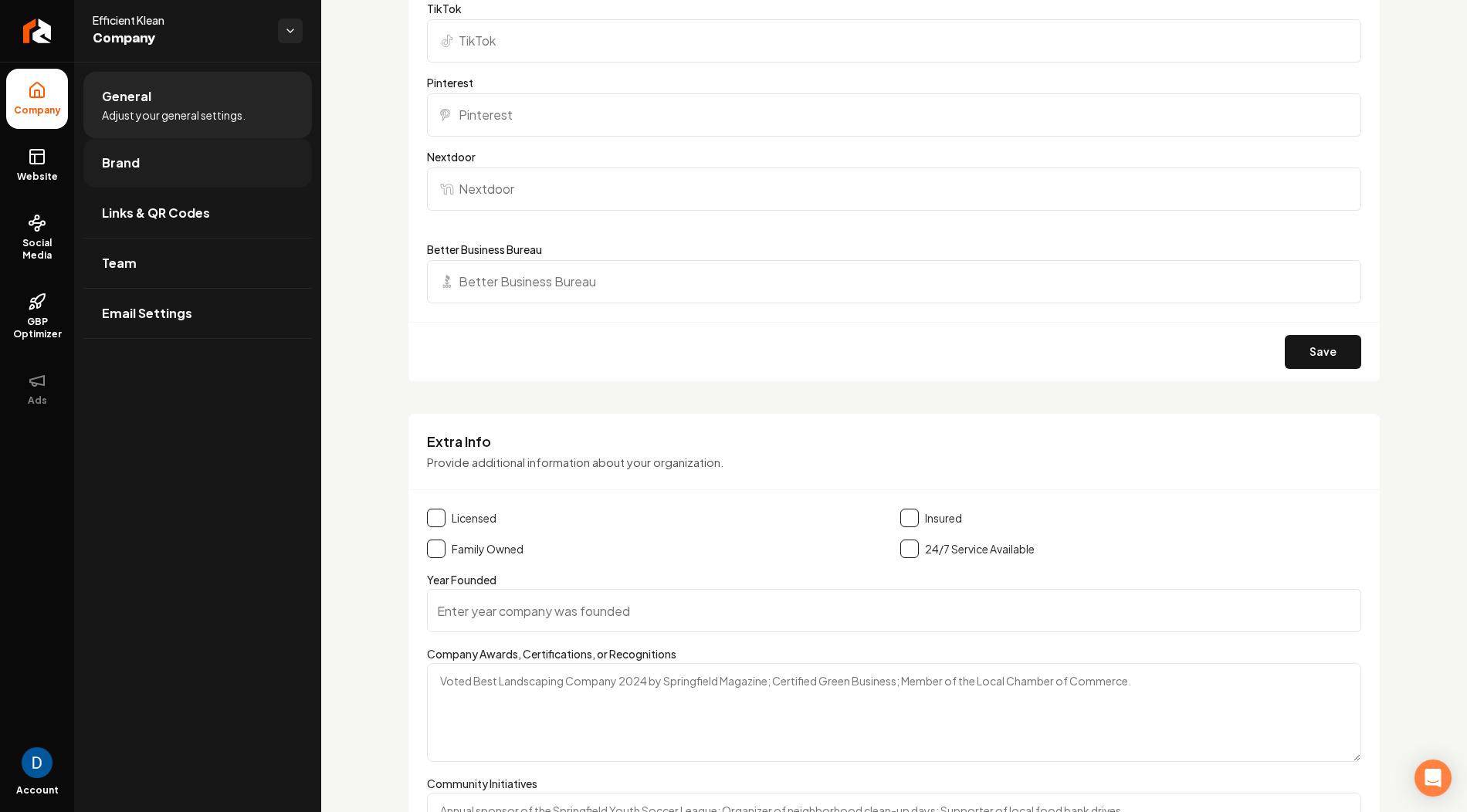
click at [214, 158] on link "Brand" at bounding box center [198, 163] width 228 height 49
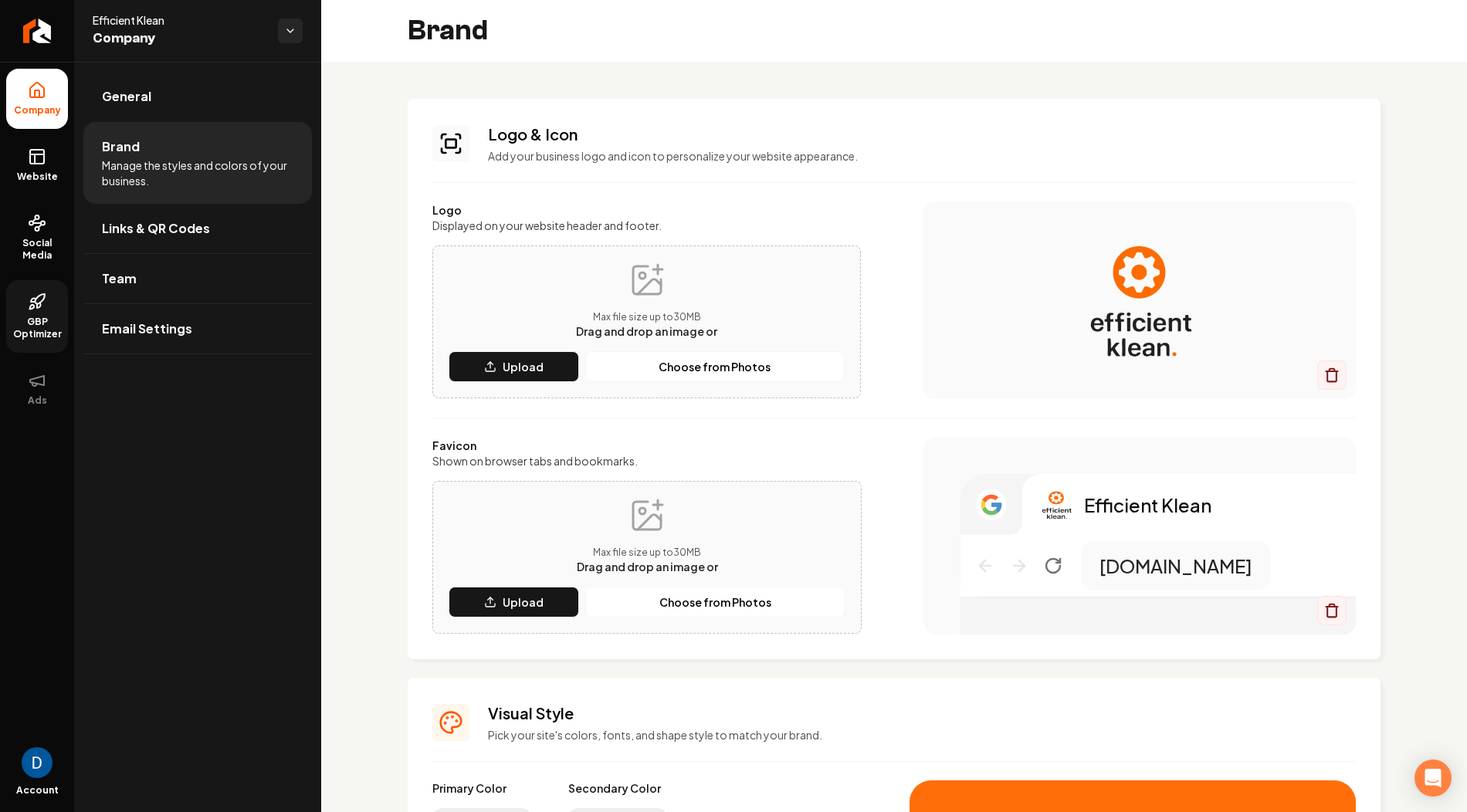
click at [49, 300] on link "GBP Optimizer" at bounding box center [37, 317] width 62 height 72
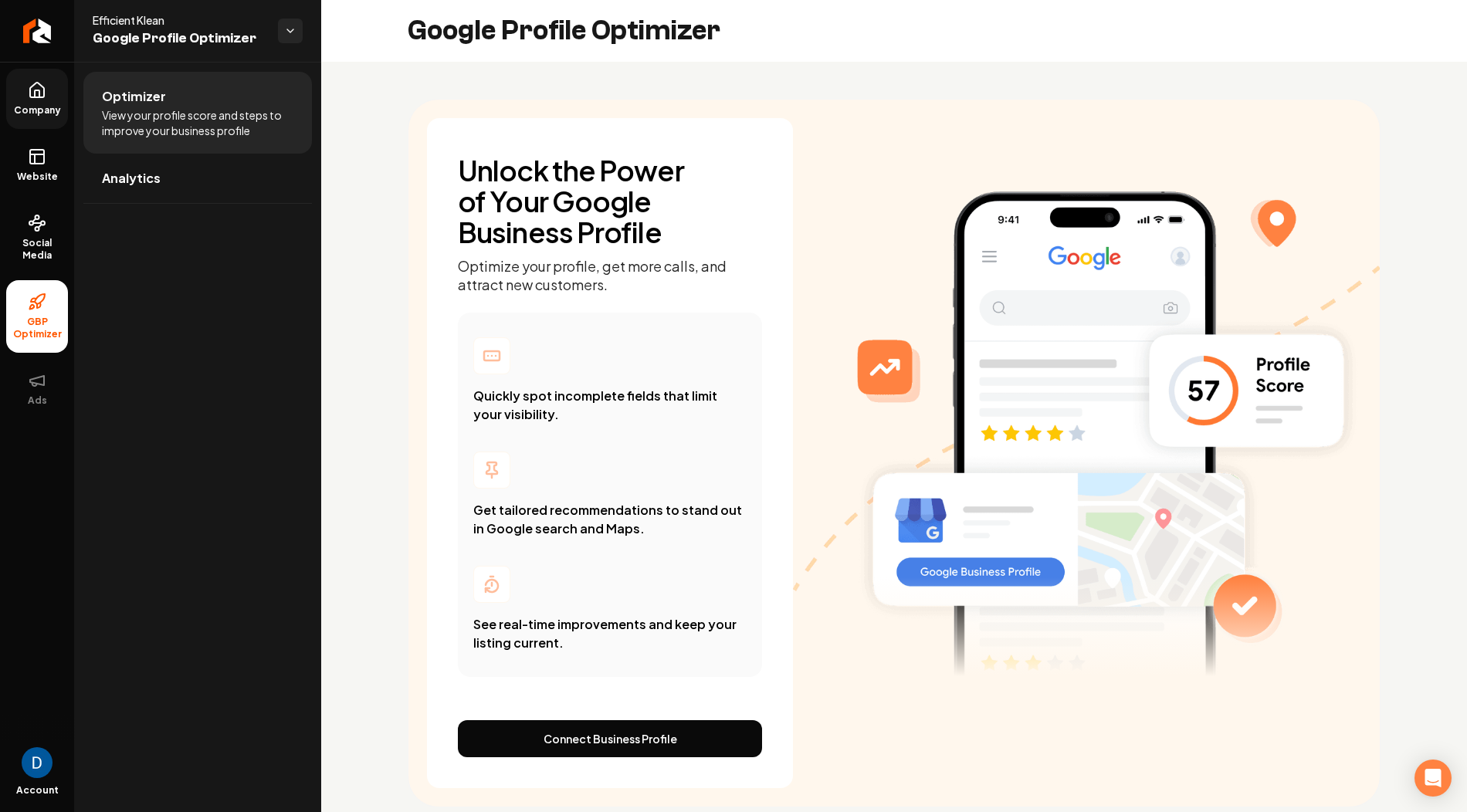
click at [47, 94] on link "Company" at bounding box center [37, 99] width 62 height 60
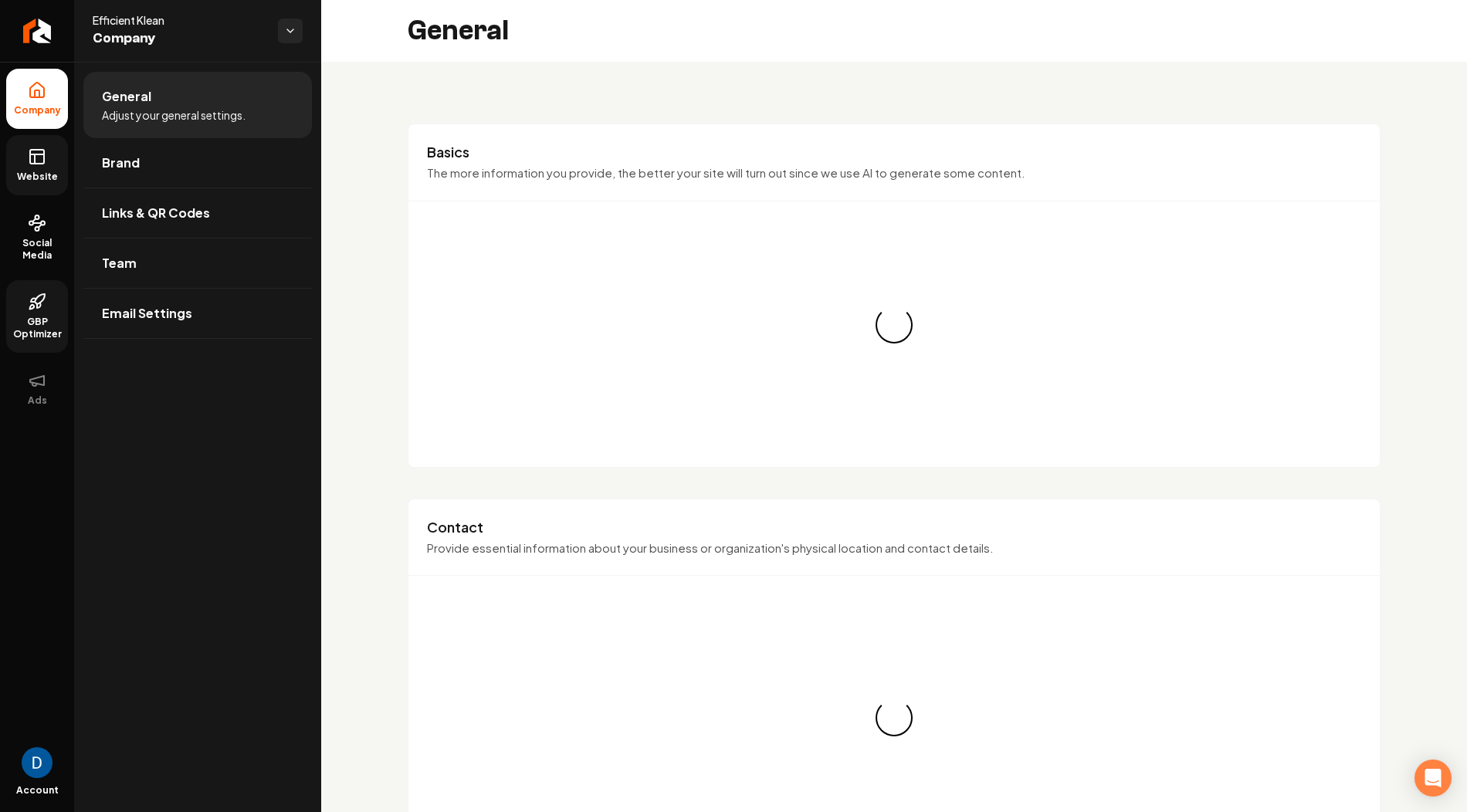
click at [34, 164] on icon at bounding box center [37, 156] width 19 height 19
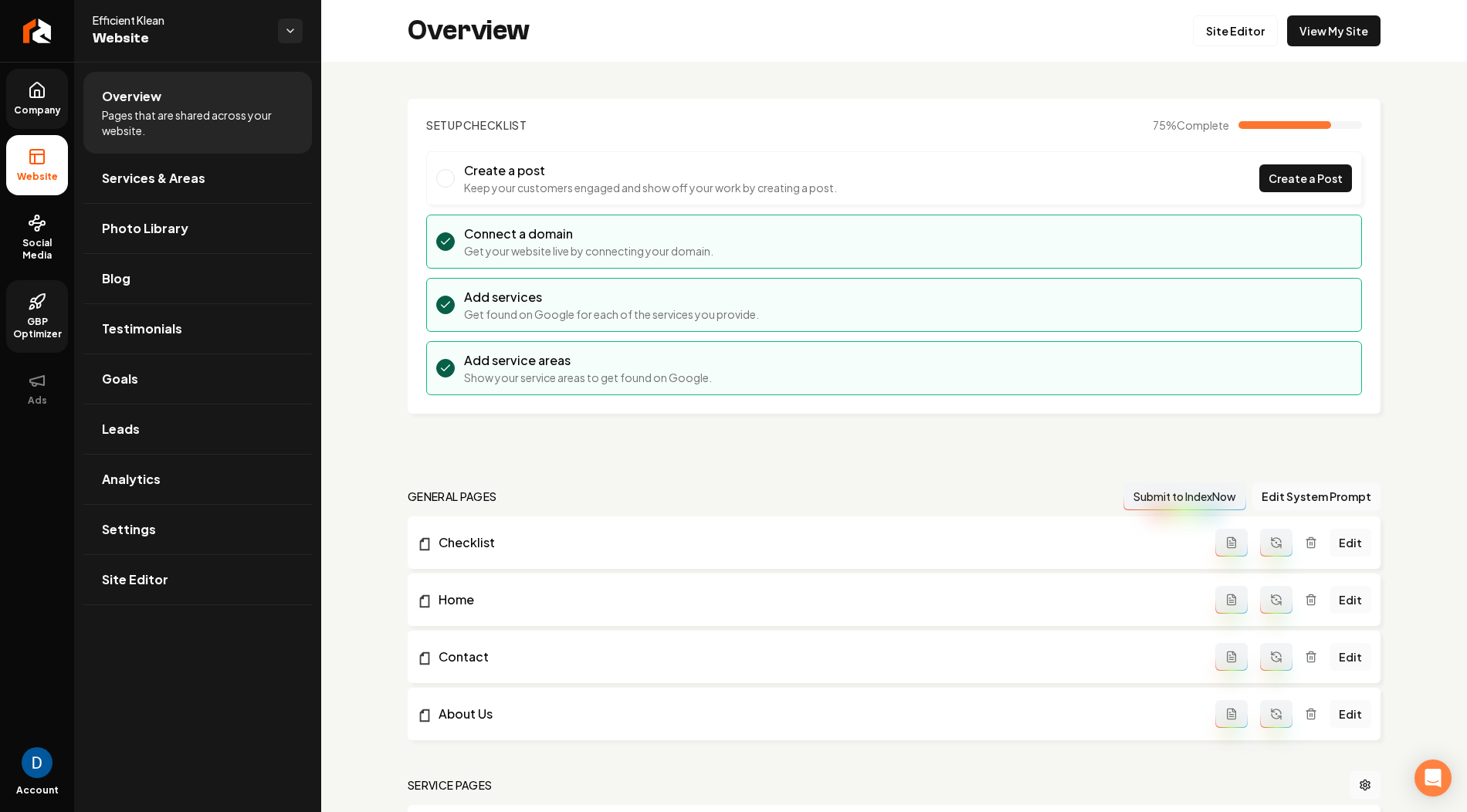
click at [51, 80] on link "Company" at bounding box center [37, 99] width 62 height 60
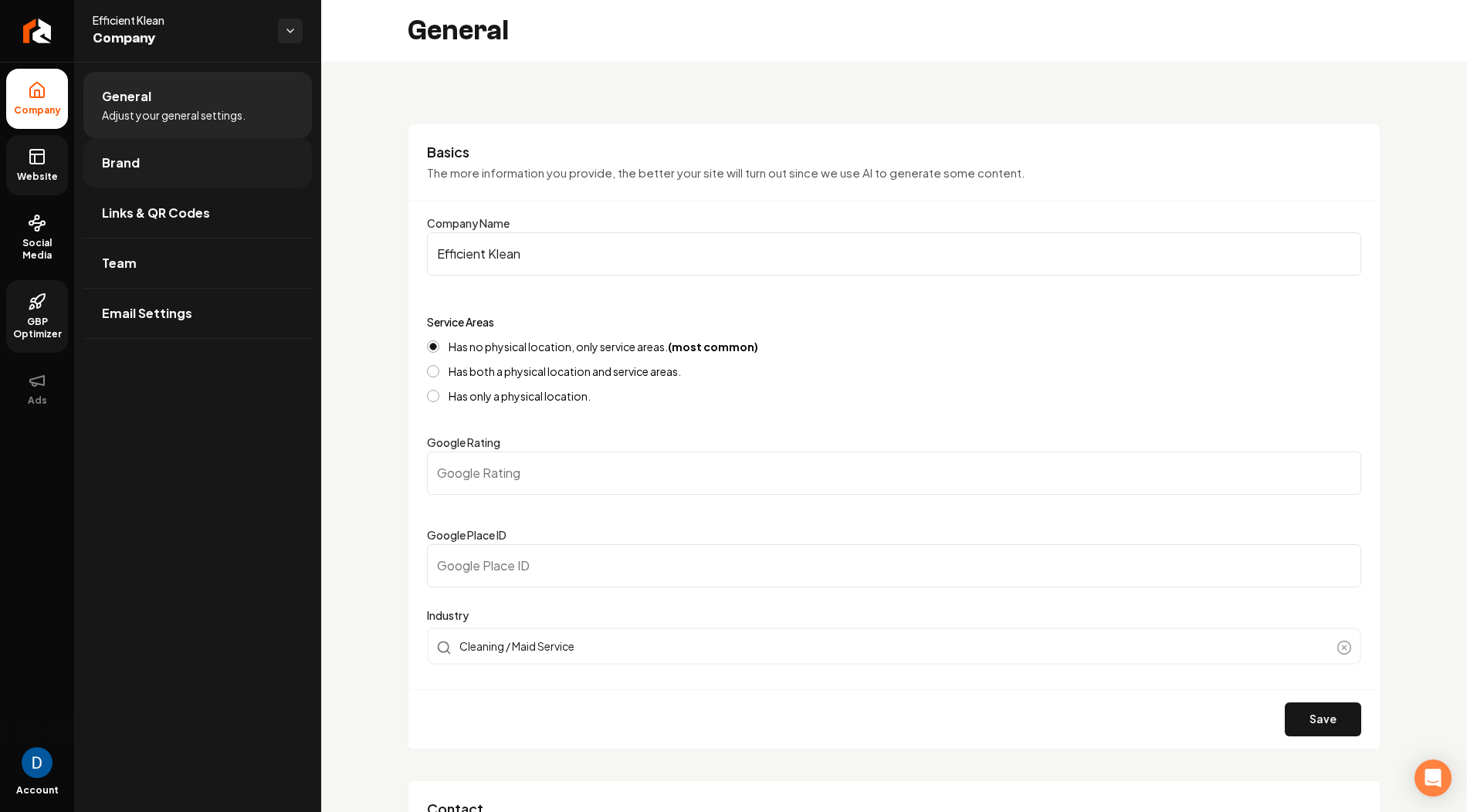
click at [236, 170] on link "Brand" at bounding box center [198, 163] width 228 height 49
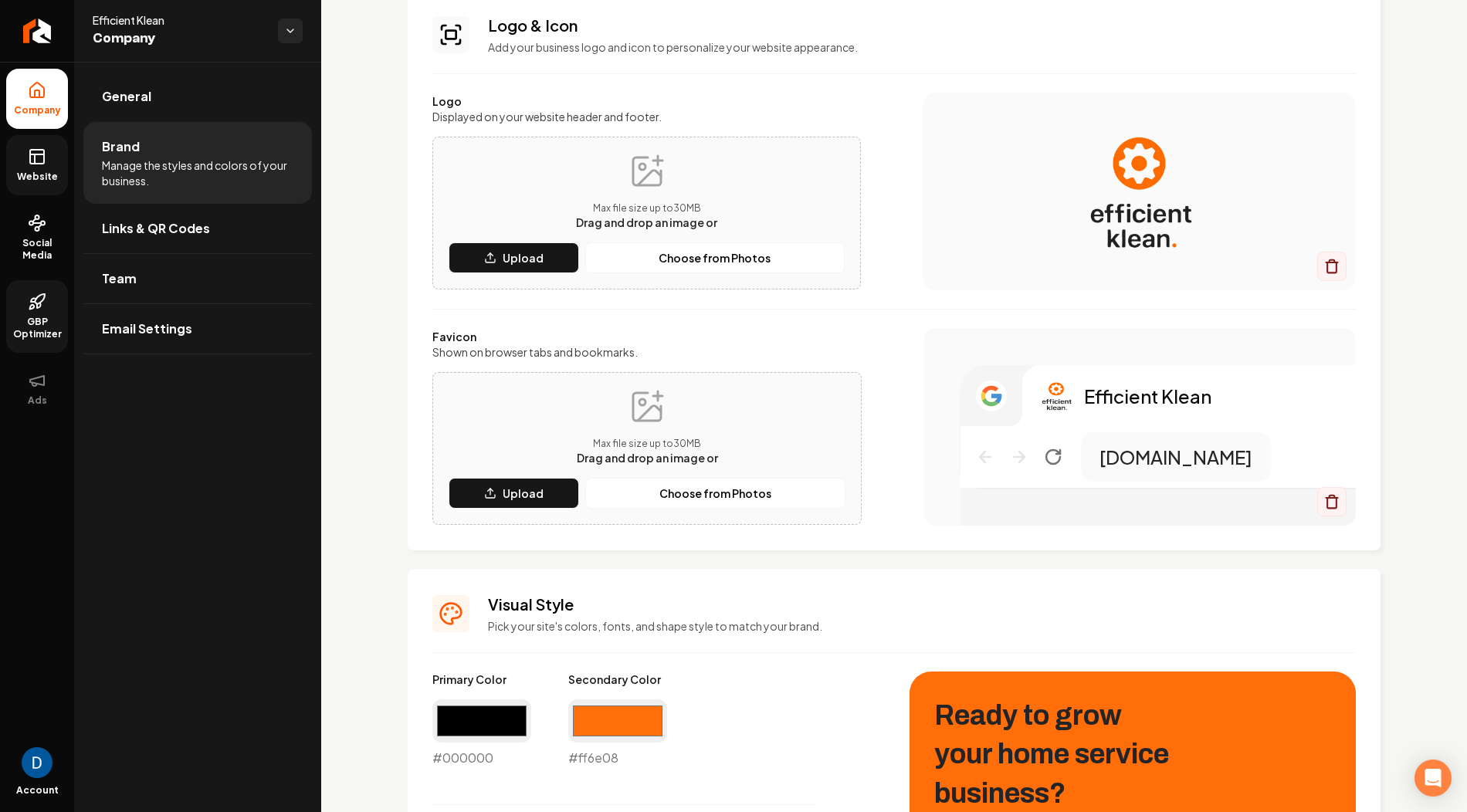
scroll to position [110, 0]
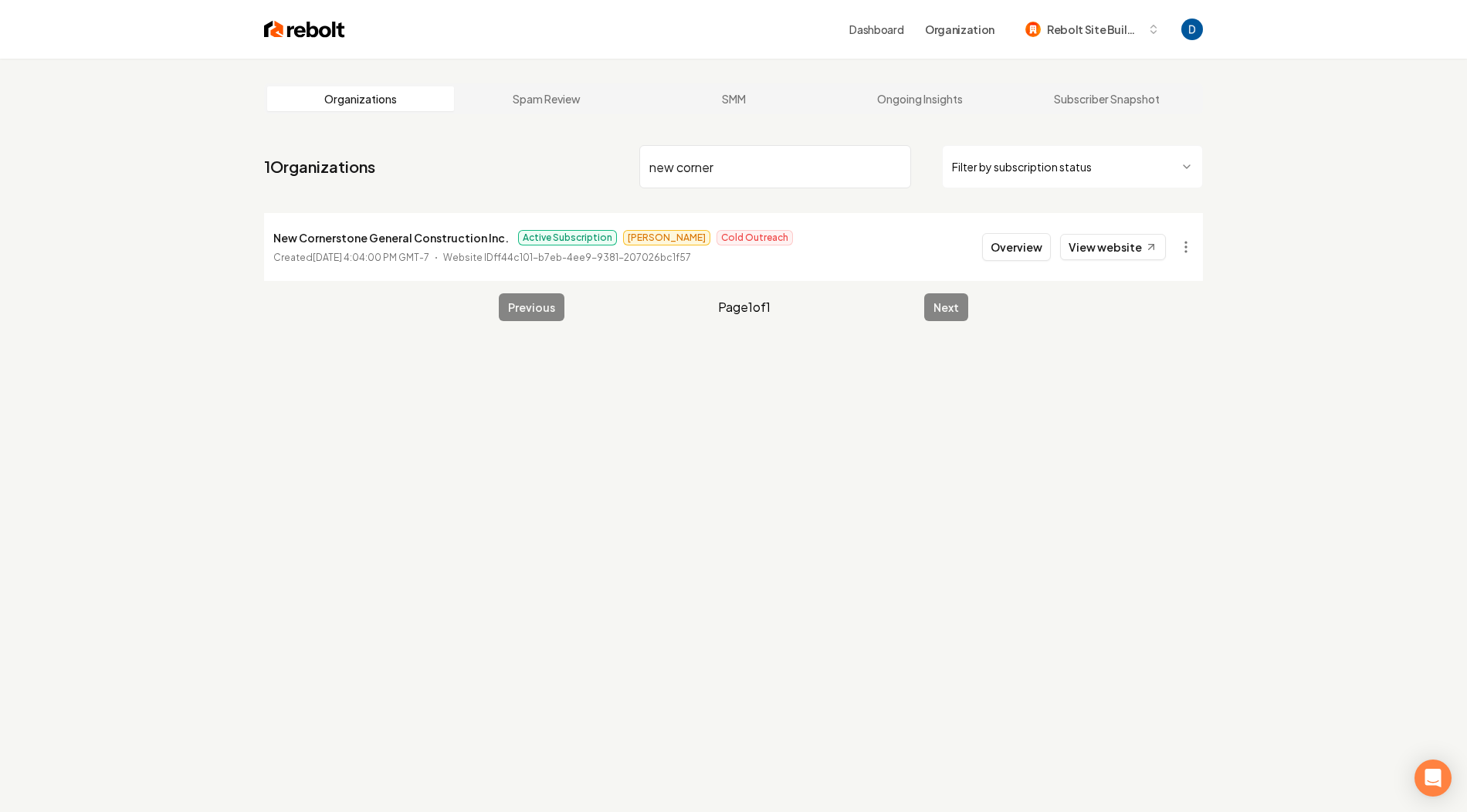
click at [447, 235] on p "New Cornerstone General Construction Inc." at bounding box center [391, 237] width 236 height 19
copy p "New Cornerstone General Construction Inc."
click at [1131, 251] on link "View website" at bounding box center [1113, 247] width 106 height 26
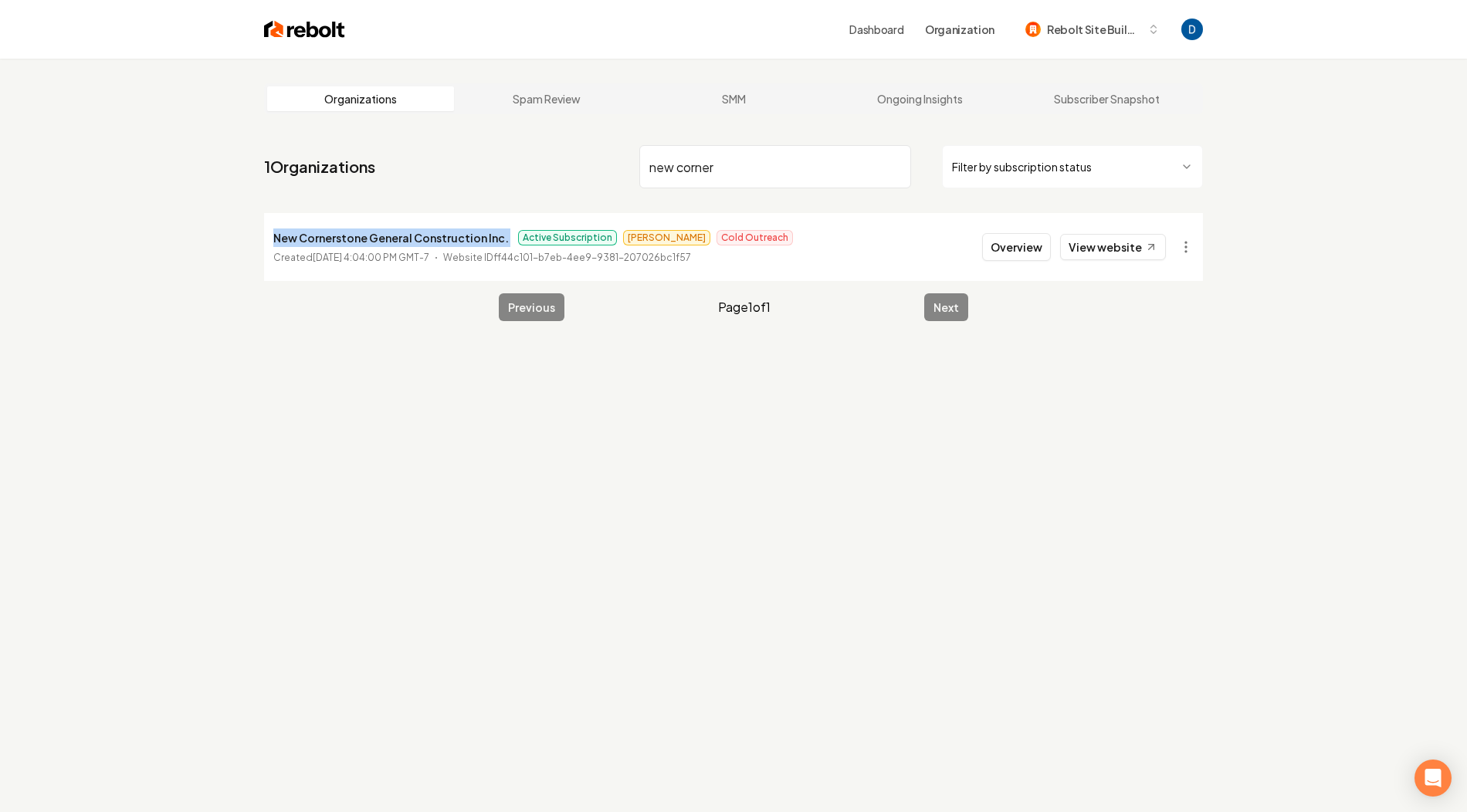
copy p "New Cornerstone General Construction Inc."
click at [771, 168] on input "new corner" at bounding box center [775, 167] width 272 height 43
paste input "[PHONE_NUMBER]"
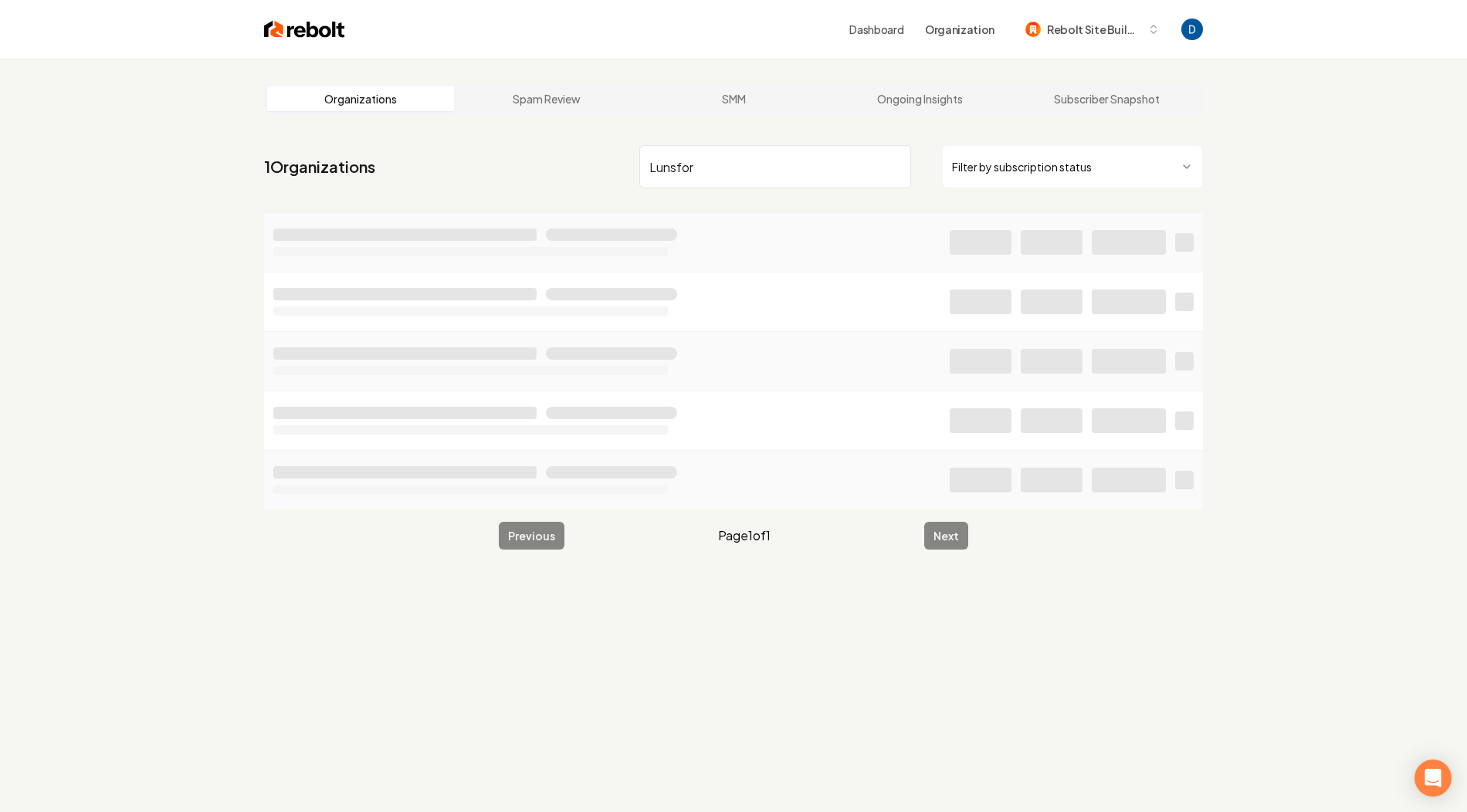
type input "Lunsfor"
